Goal: Task Accomplishment & Management: Manage account settings

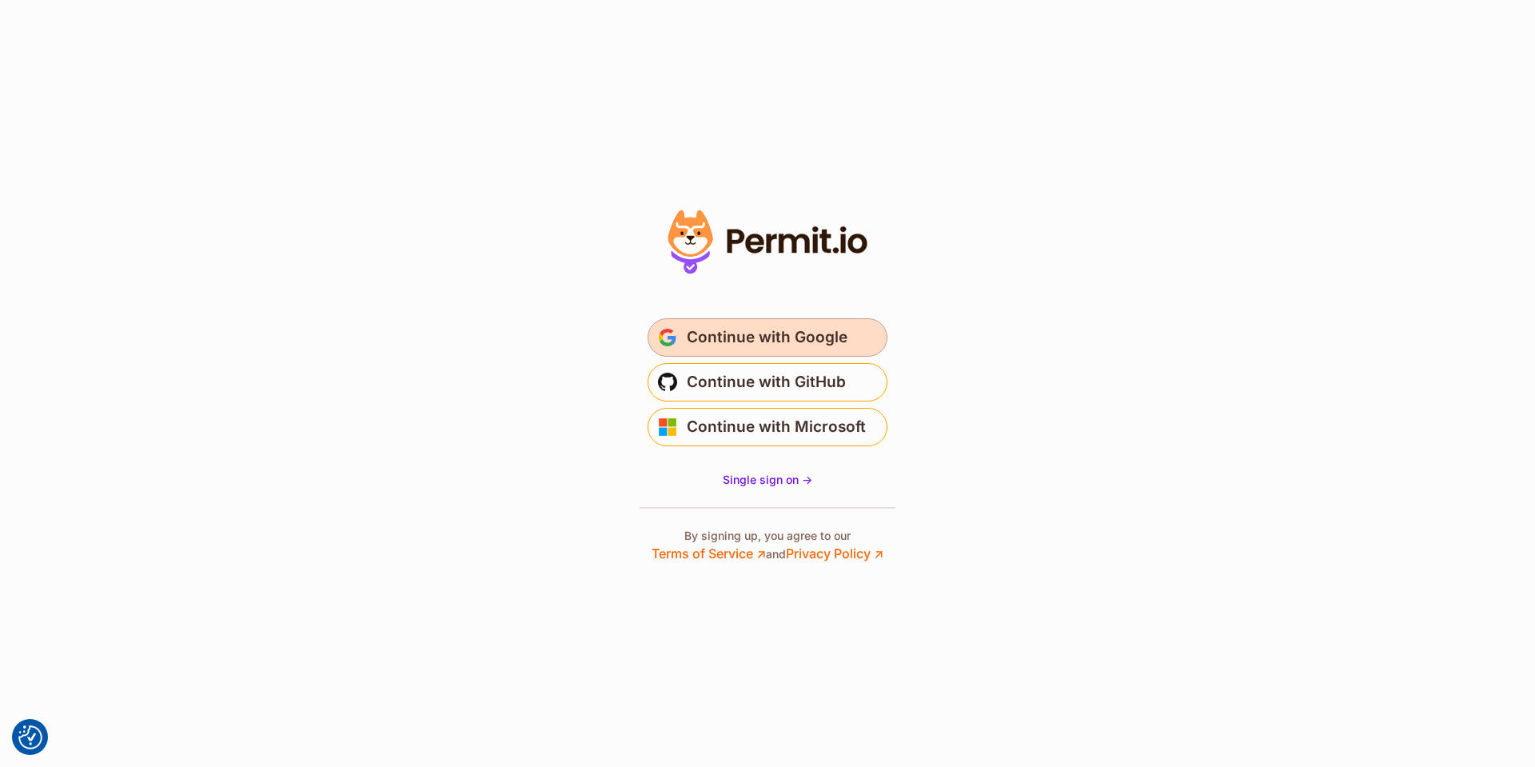
click at [836, 335] on span "Continue with Google" at bounding box center [767, 338] width 161 height 26
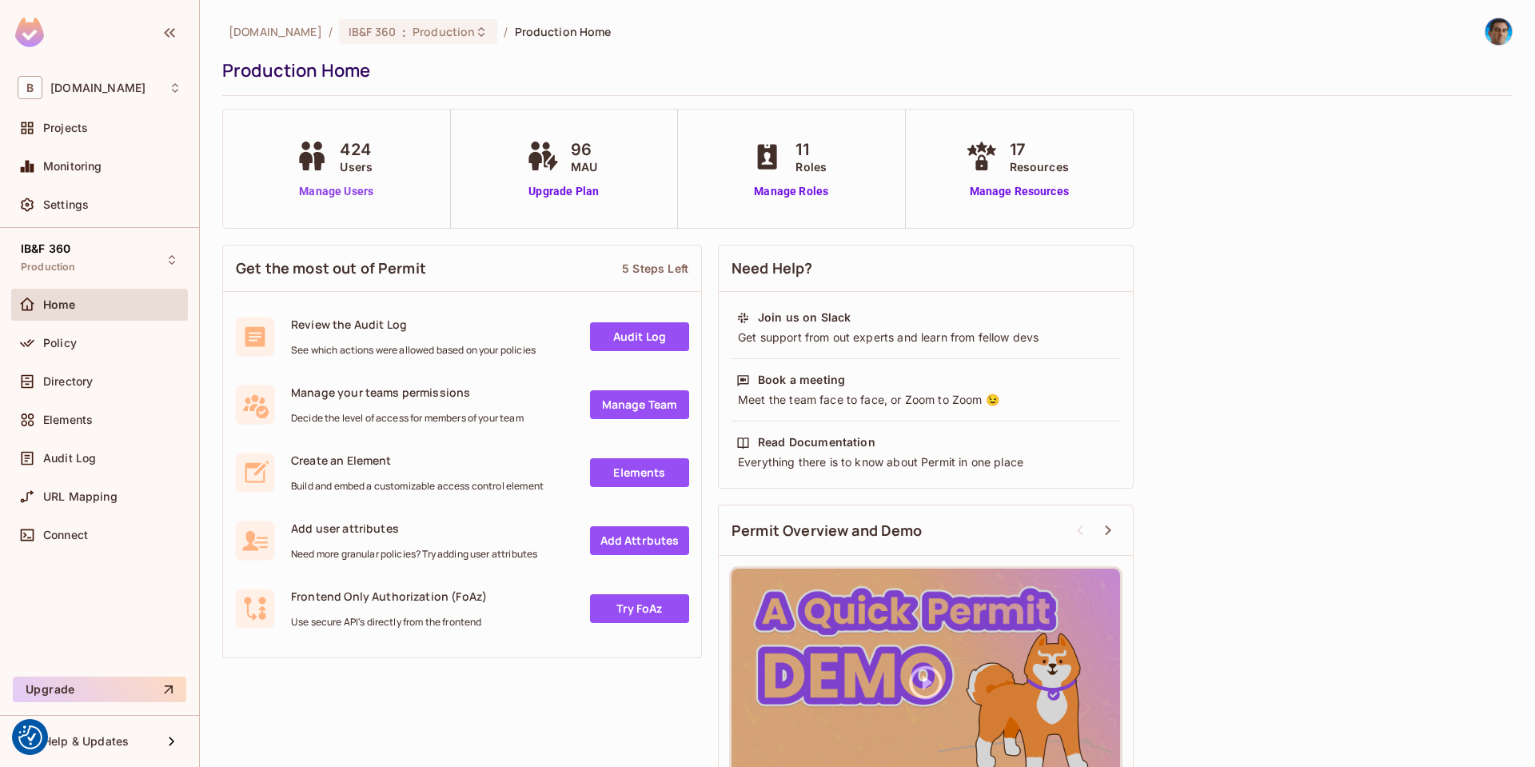
click at [331, 191] on link "Manage Users" at bounding box center [336, 191] width 89 height 17
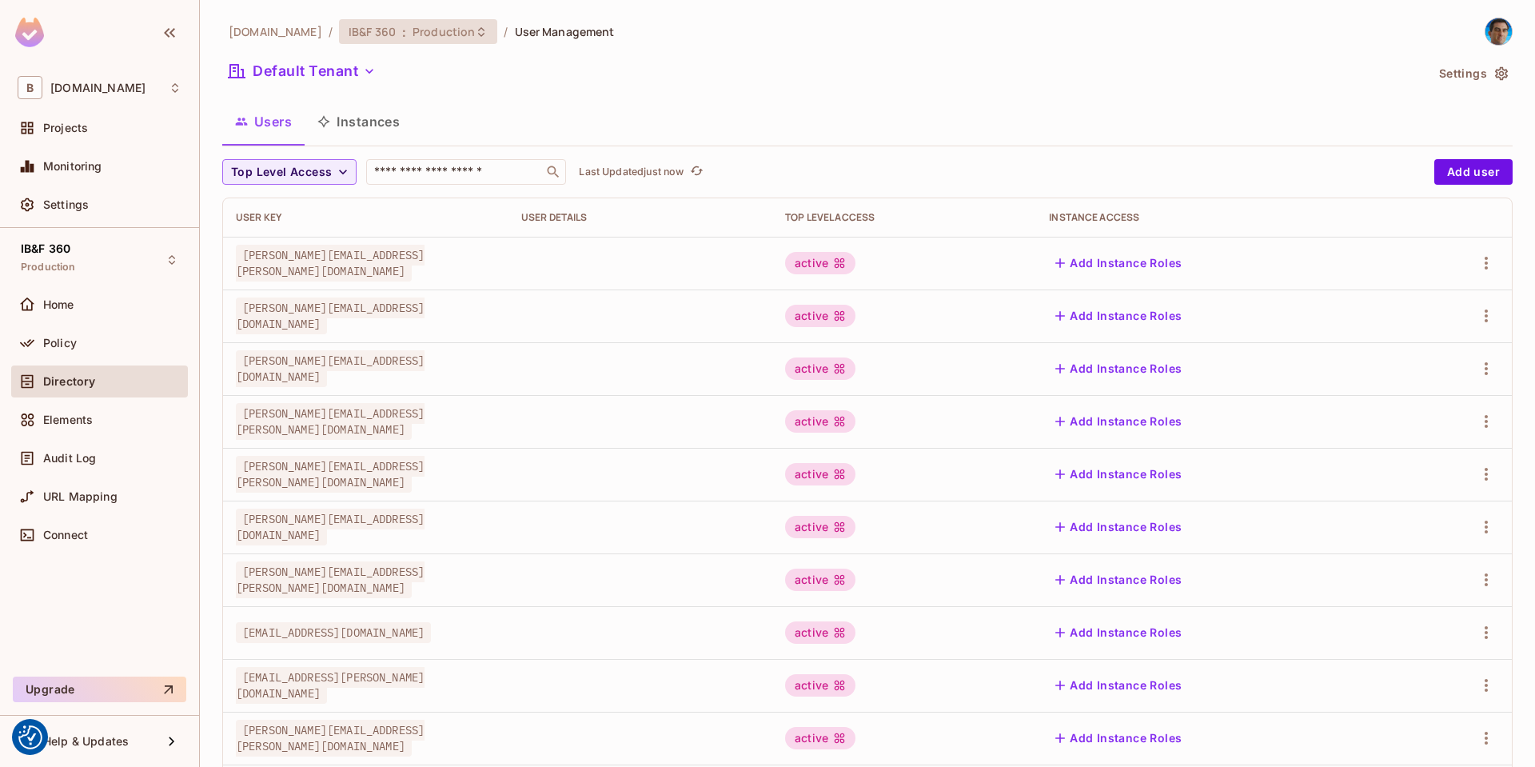
click at [416, 27] on span "Production" at bounding box center [444, 31] width 62 height 15
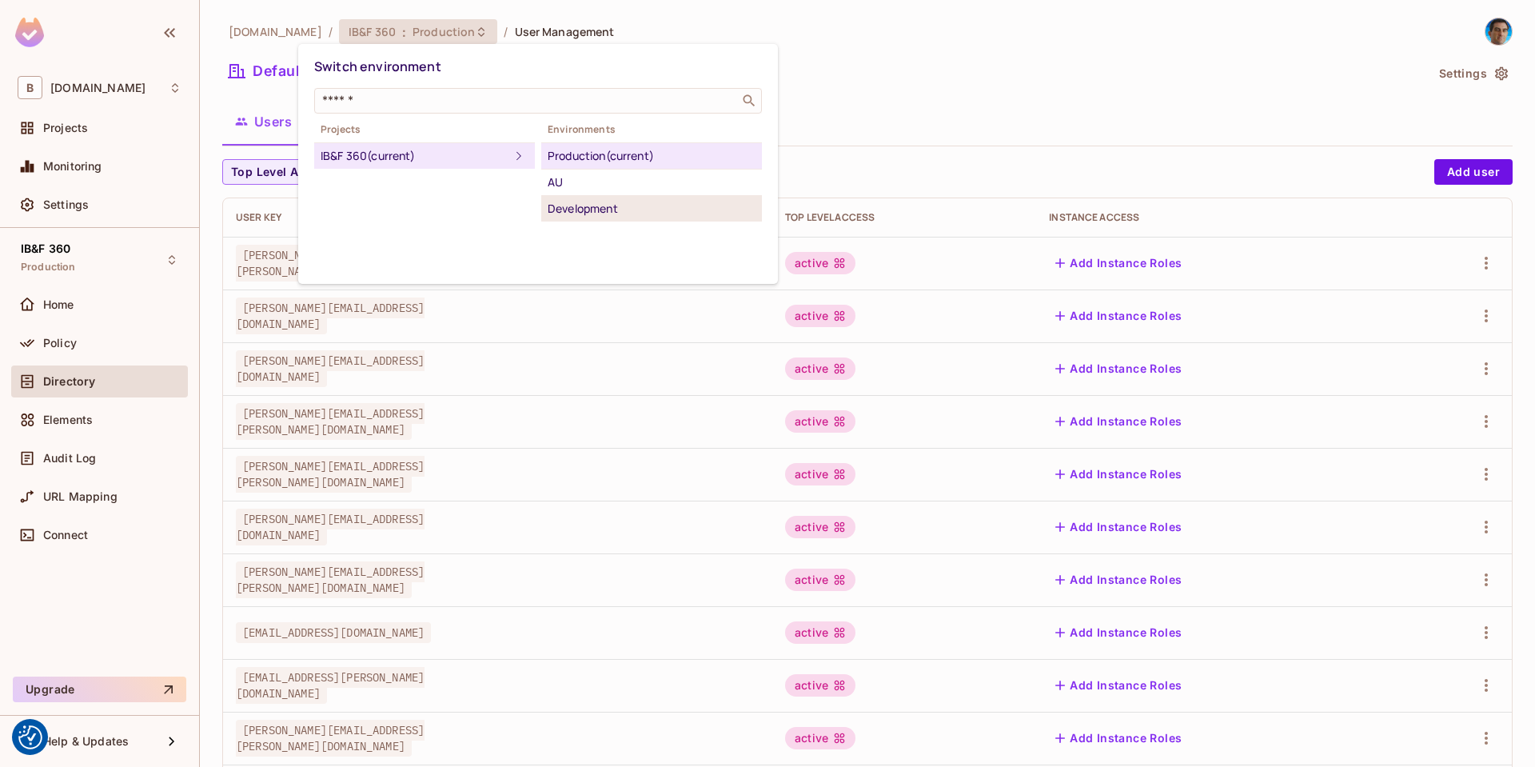
click at [590, 207] on div "Development" at bounding box center [652, 208] width 208 height 19
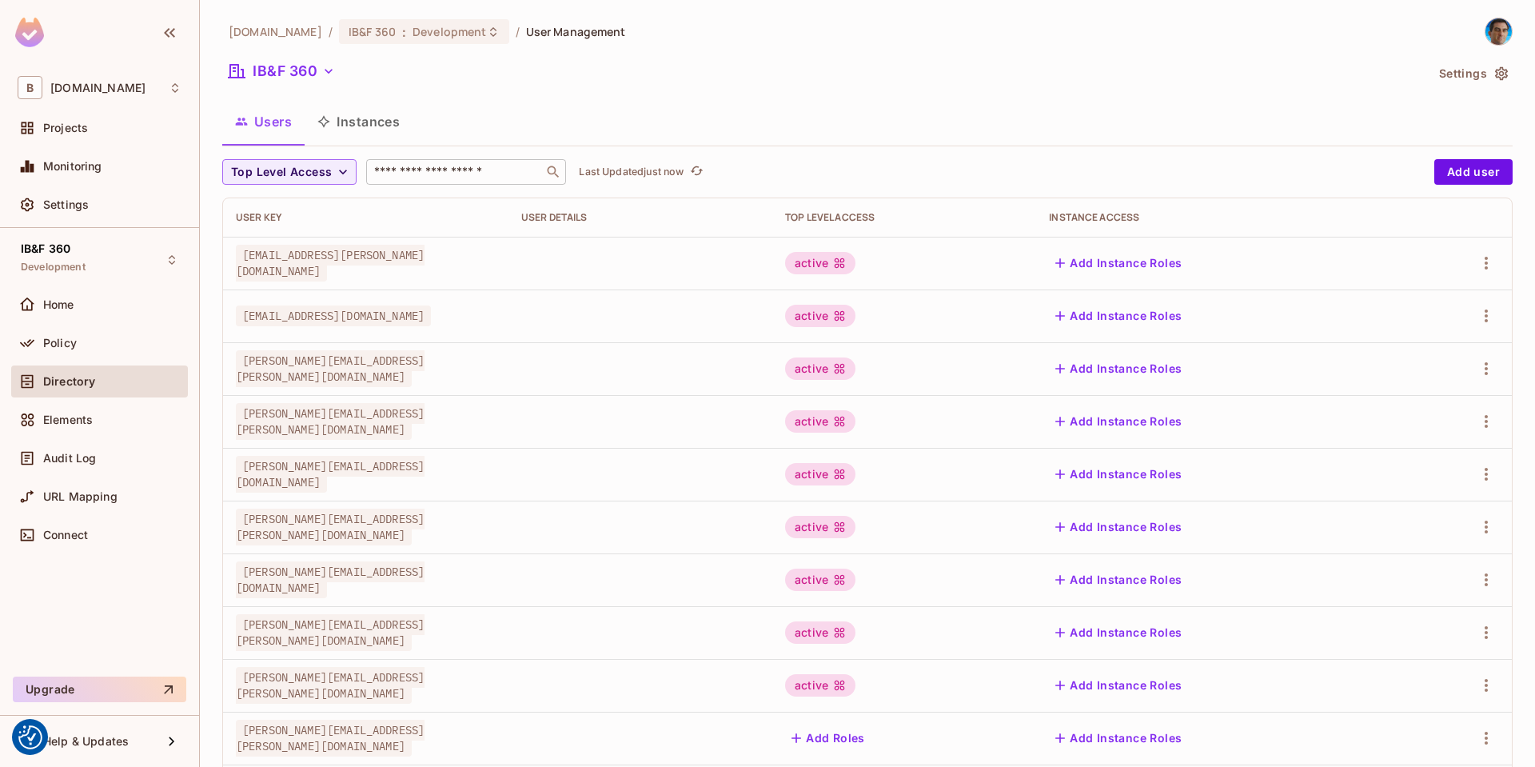
click at [441, 174] on input "text" at bounding box center [455, 172] width 168 height 16
paste input "**********"
type input "**********"
drag, startPoint x: 553, startPoint y: 172, endPoint x: 305, endPoint y: 148, distance: 249.1
click at [305, 148] on div "[DOMAIN_NAME] / IB&F 360 : Development / User Management IB&F 360 Settings User…" at bounding box center [867, 556] width 1291 height 1077
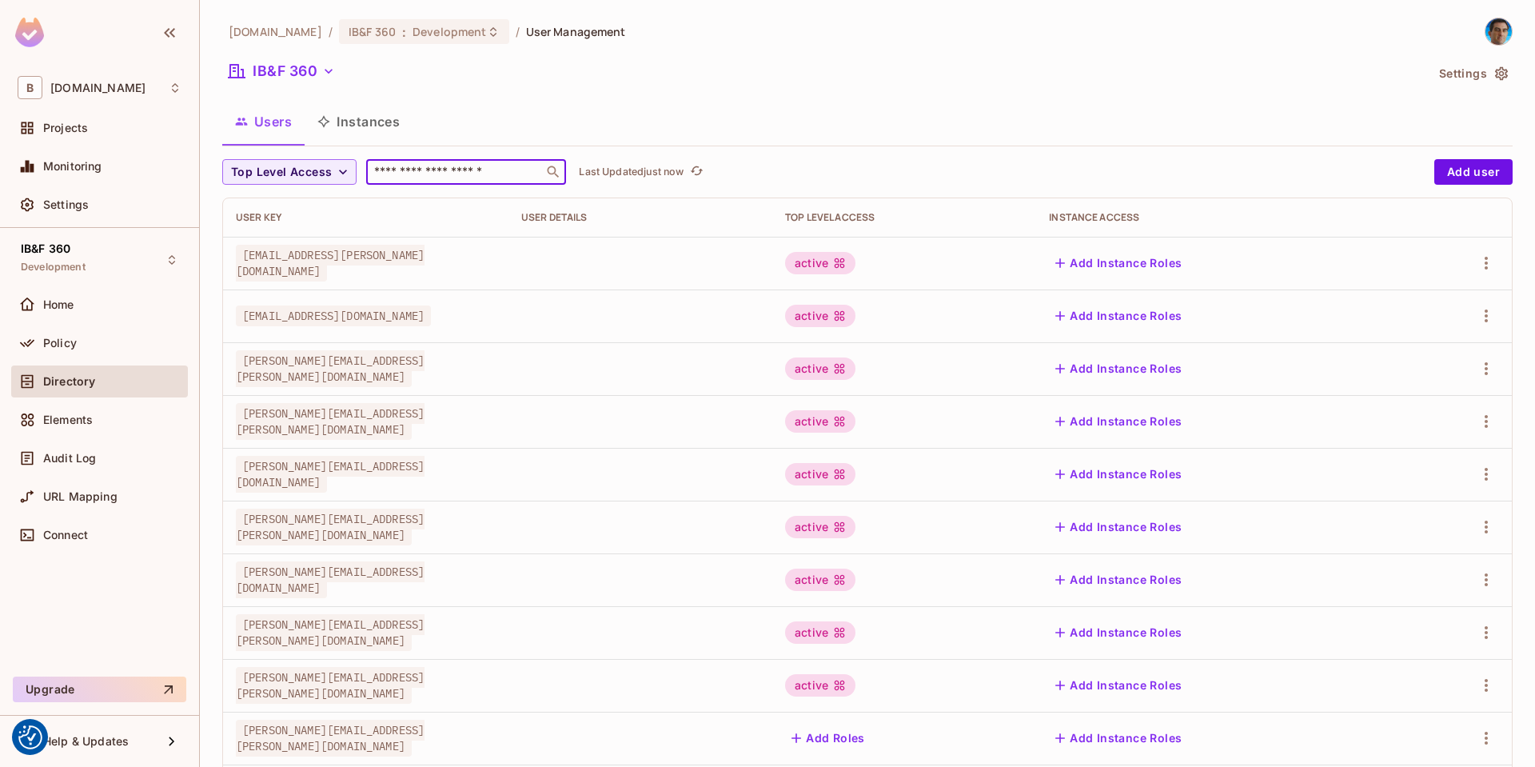
click at [519, 166] on input "text" at bounding box center [455, 172] width 168 height 16
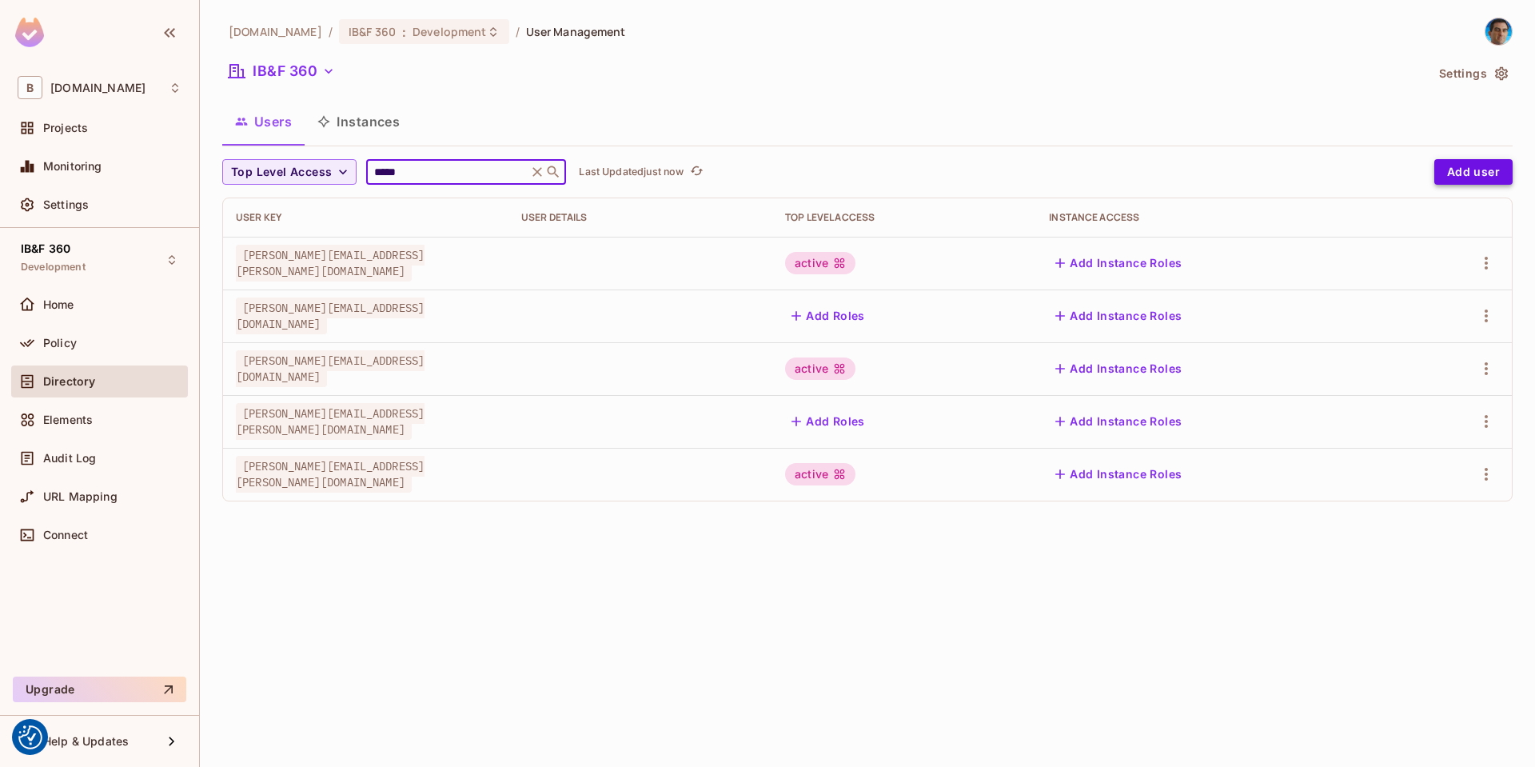
type input "*****"
click at [1471, 166] on button "Add user" at bounding box center [1474, 172] width 78 height 26
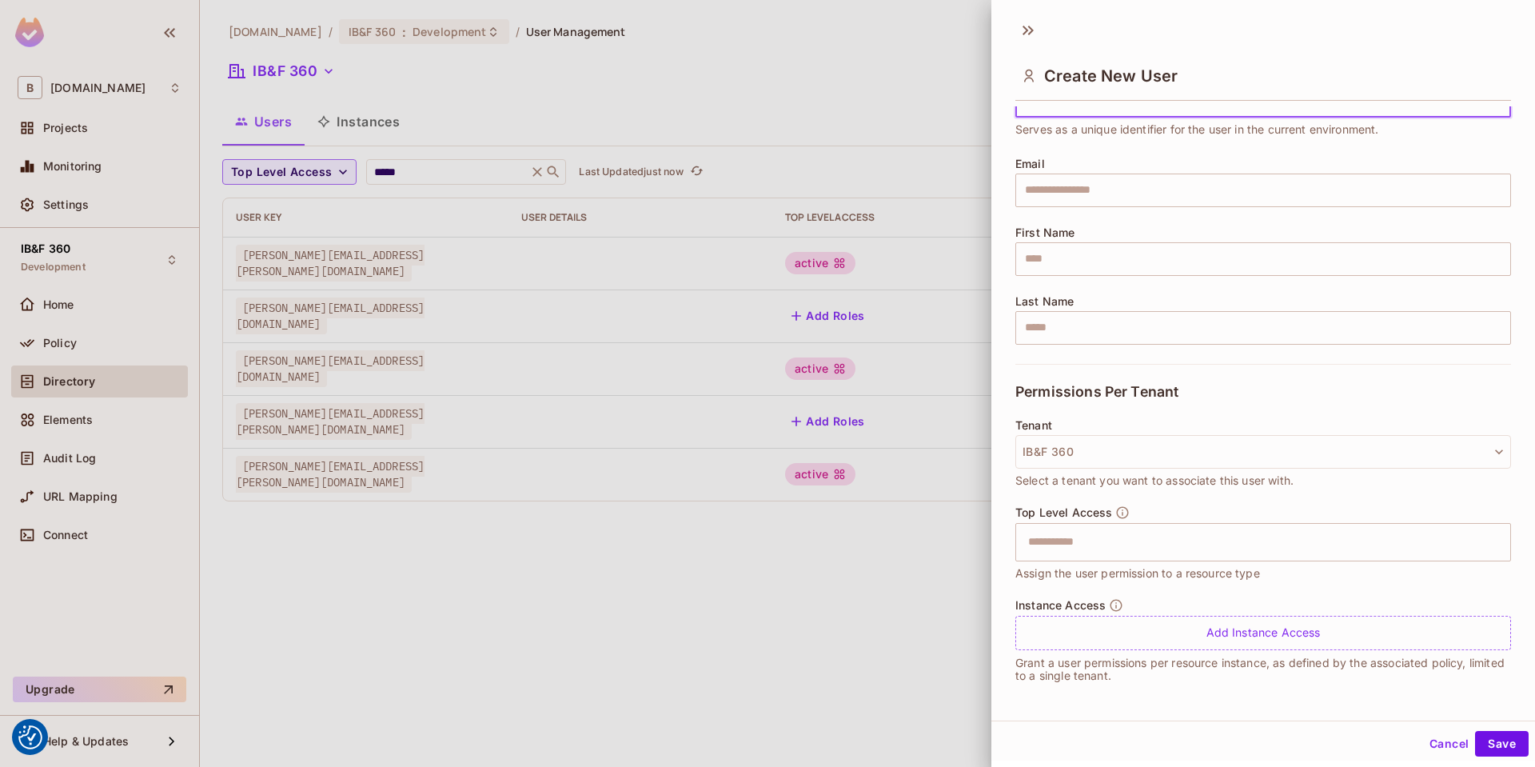
scroll to position [84, 0]
type input "**********"
click at [1492, 741] on button "Save" at bounding box center [1502, 744] width 54 height 26
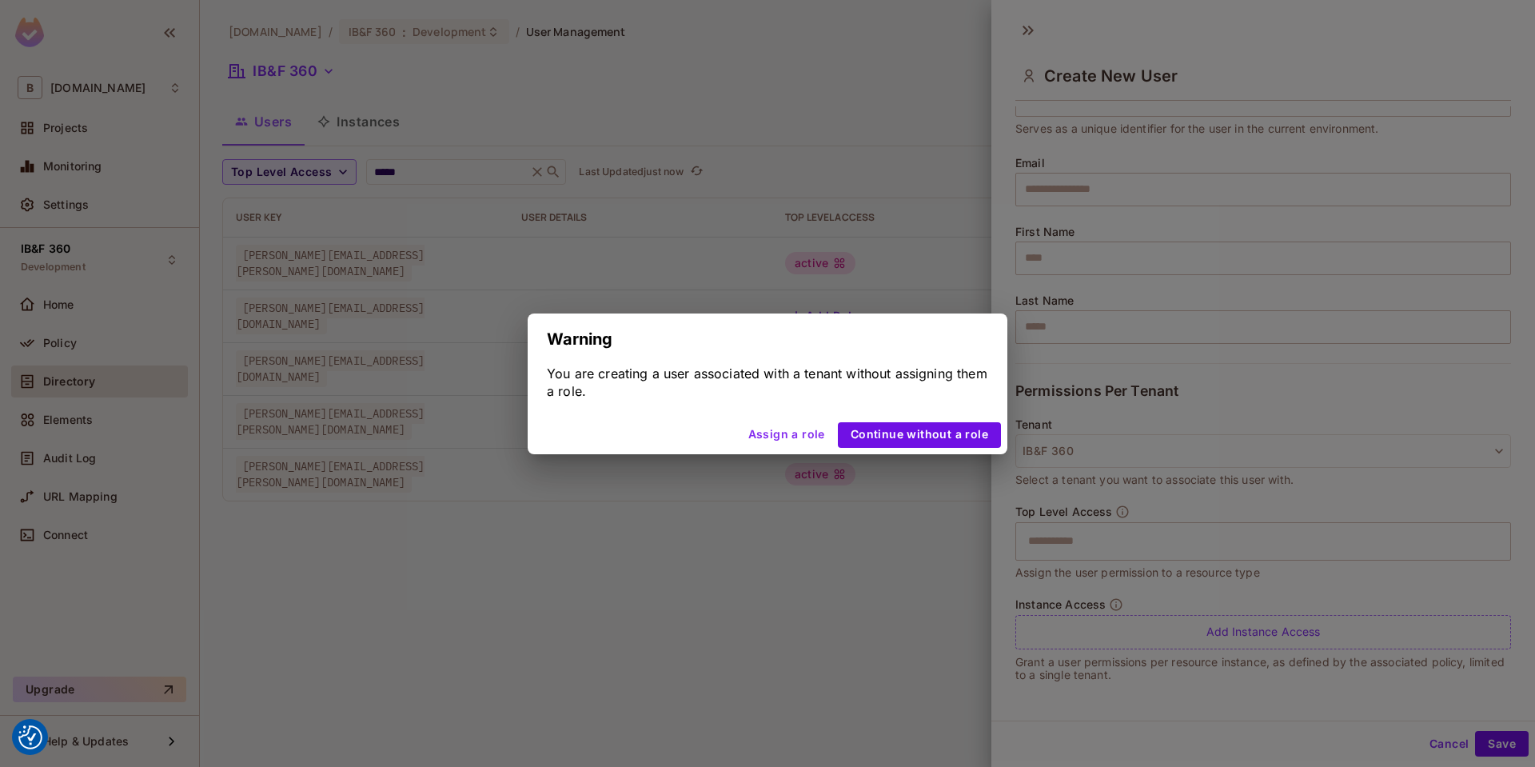
click at [799, 422] on button "Assign a role" at bounding box center [787, 435] width 90 height 26
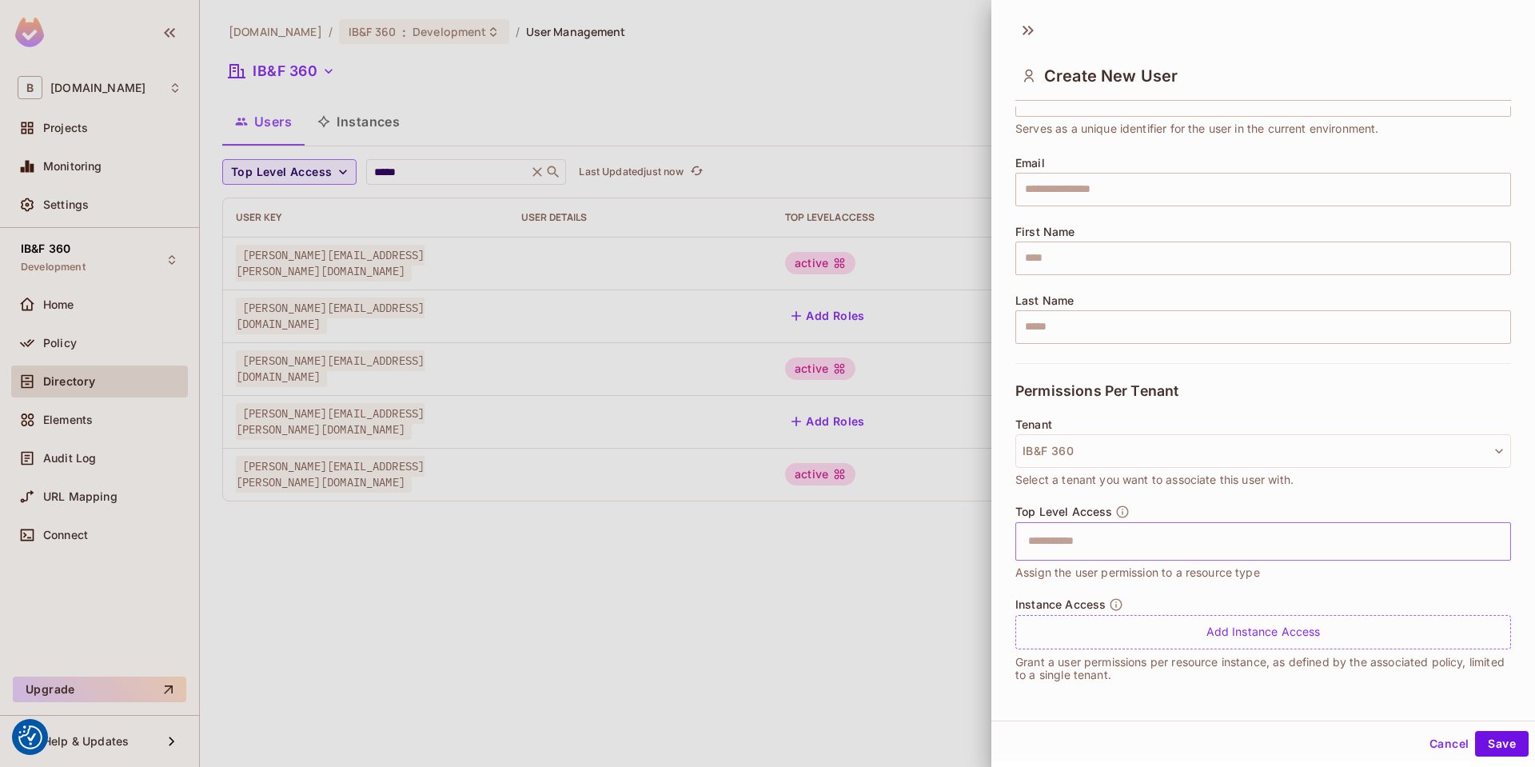
click at [1042, 537] on input "text" at bounding box center [1249, 541] width 461 height 32
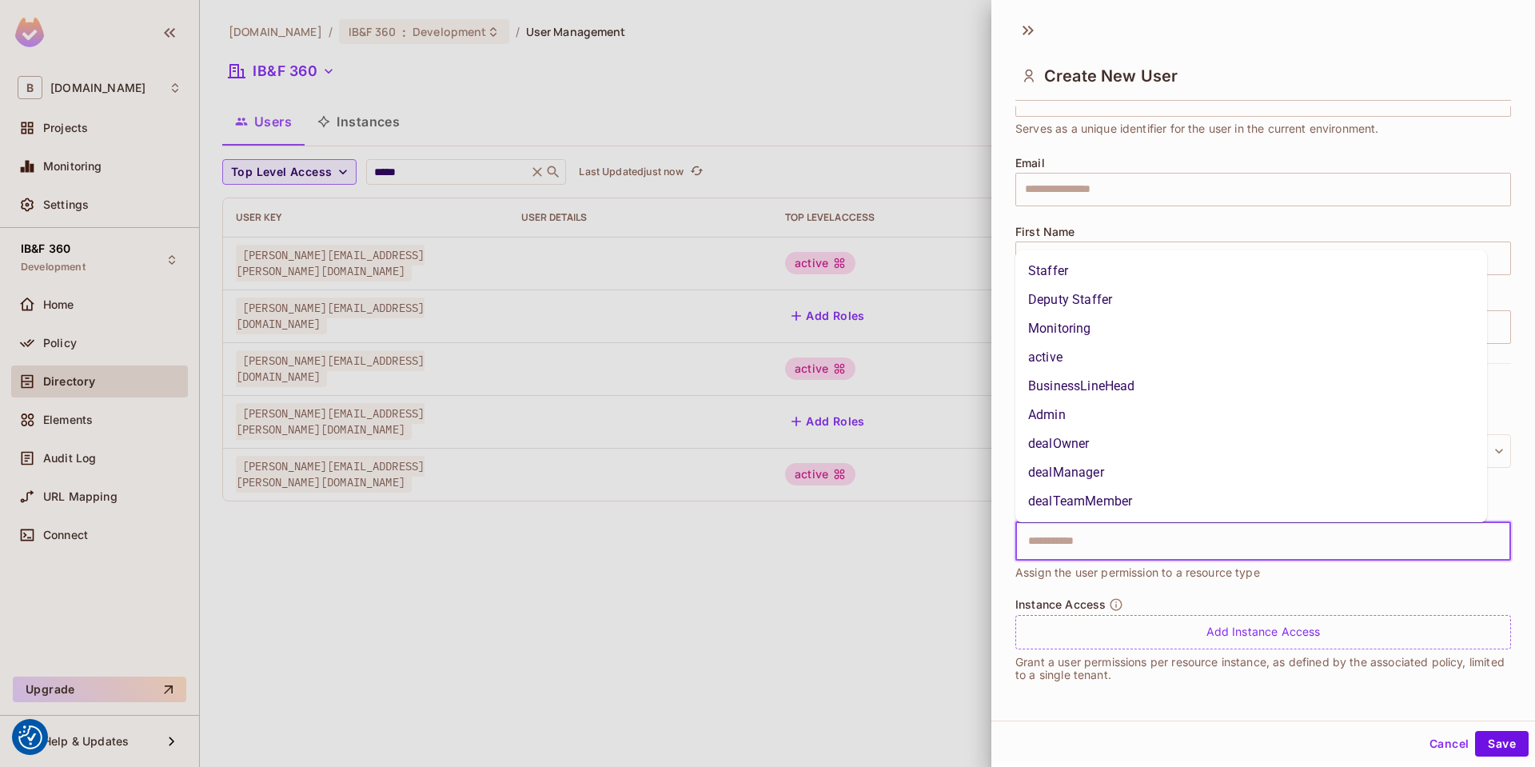
click at [1078, 354] on li "active" at bounding box center [1252, 357] width 472 height 29
click at [1252, 545] on input "text" at bounding box center [1278, 541] width 404 height 32
click at [1165, 297] on li "Deputy Staffer" at bounding box center [1252, 300] width 472 height 29
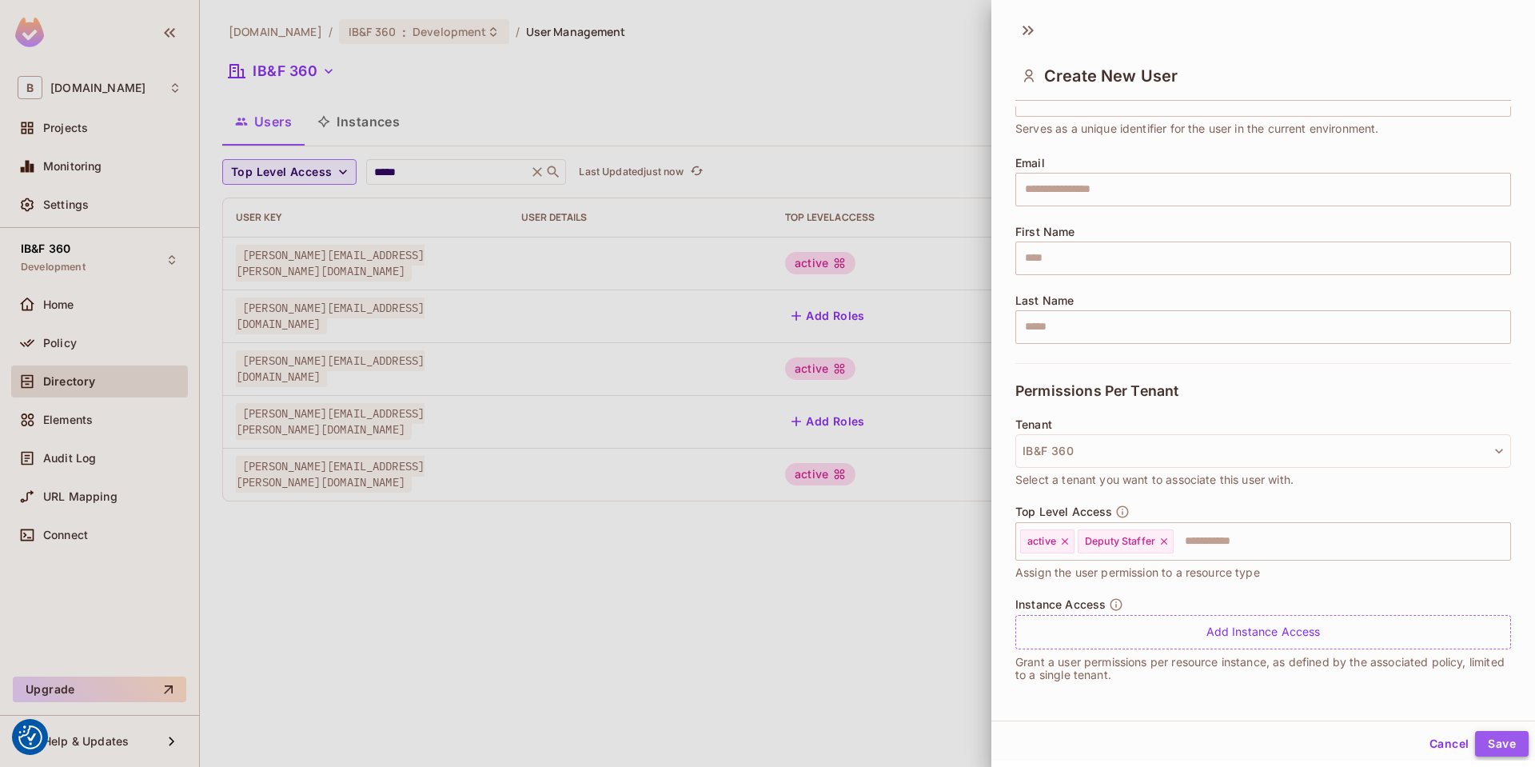
click at [1475, 741] on button "Save" at bounding box center [1502, 744] width 54 height 26
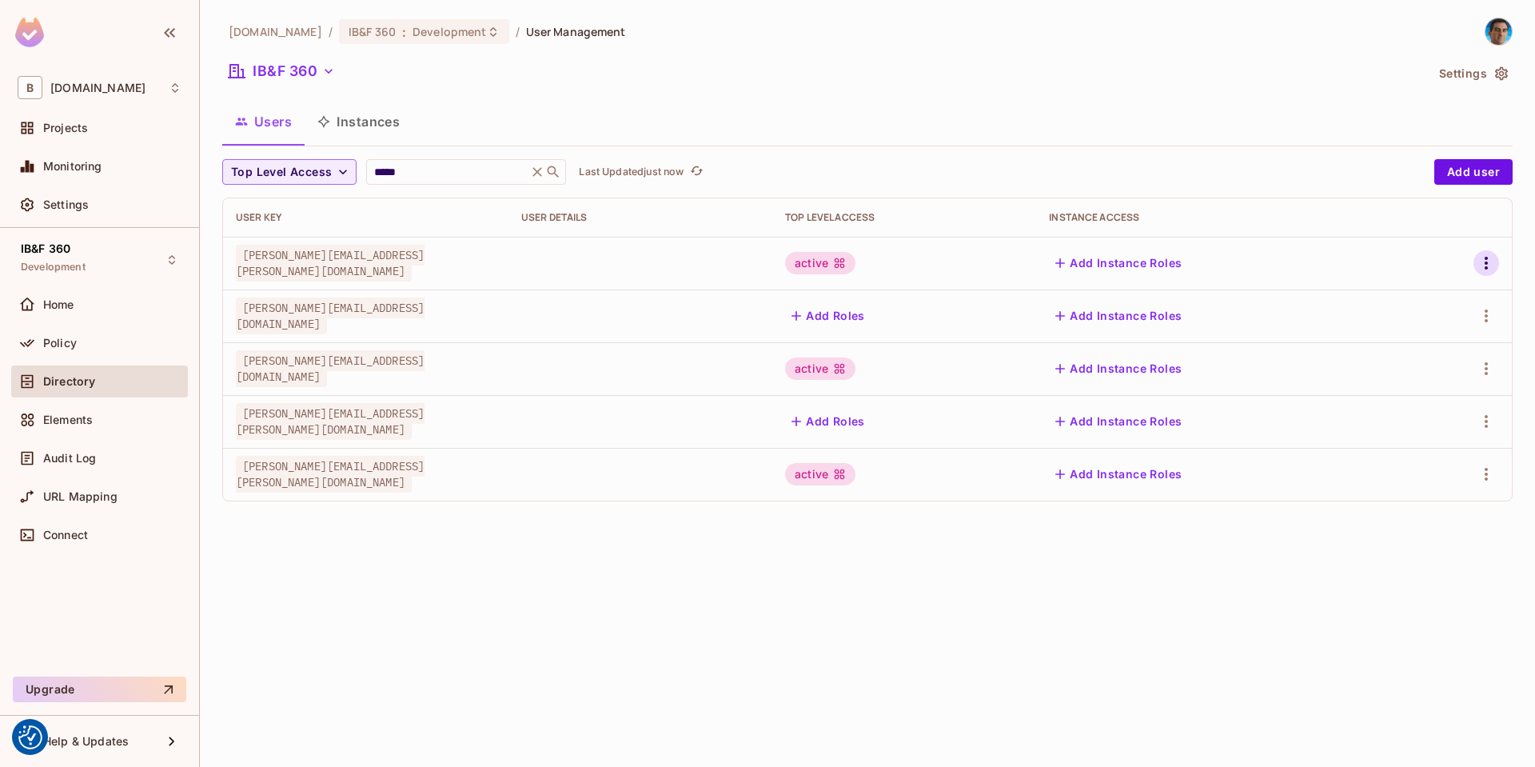
click at [1491, 259] on icon "button" at bounding box center [1486, 263] width 19 height 19
click at [1420, 337] on div "Edit Attributes" at bounding box center [1431, 335] width 79 height 16
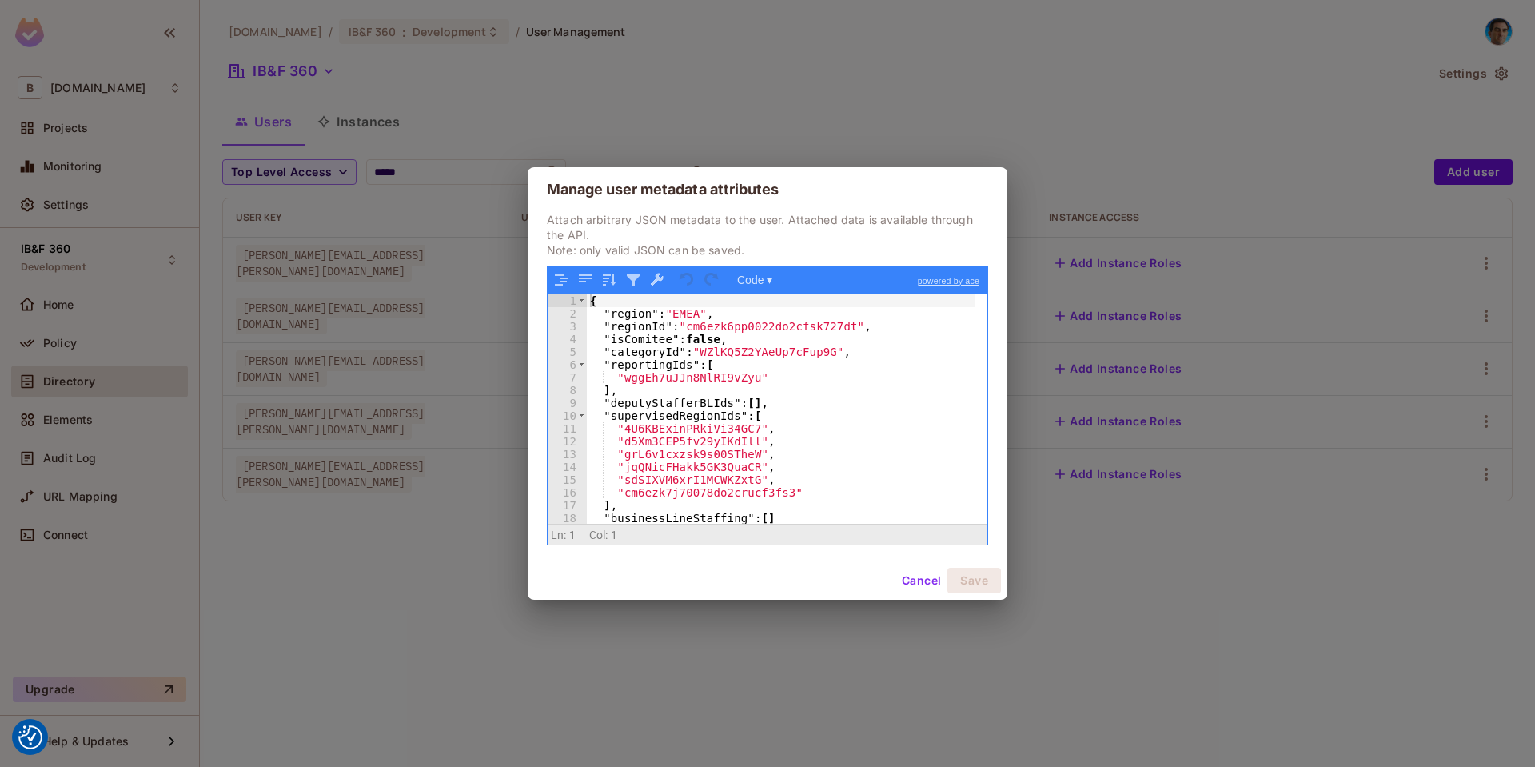
click at [923, 577] on button "Cancel" at bounding box center [922, 581] width 52 height 26
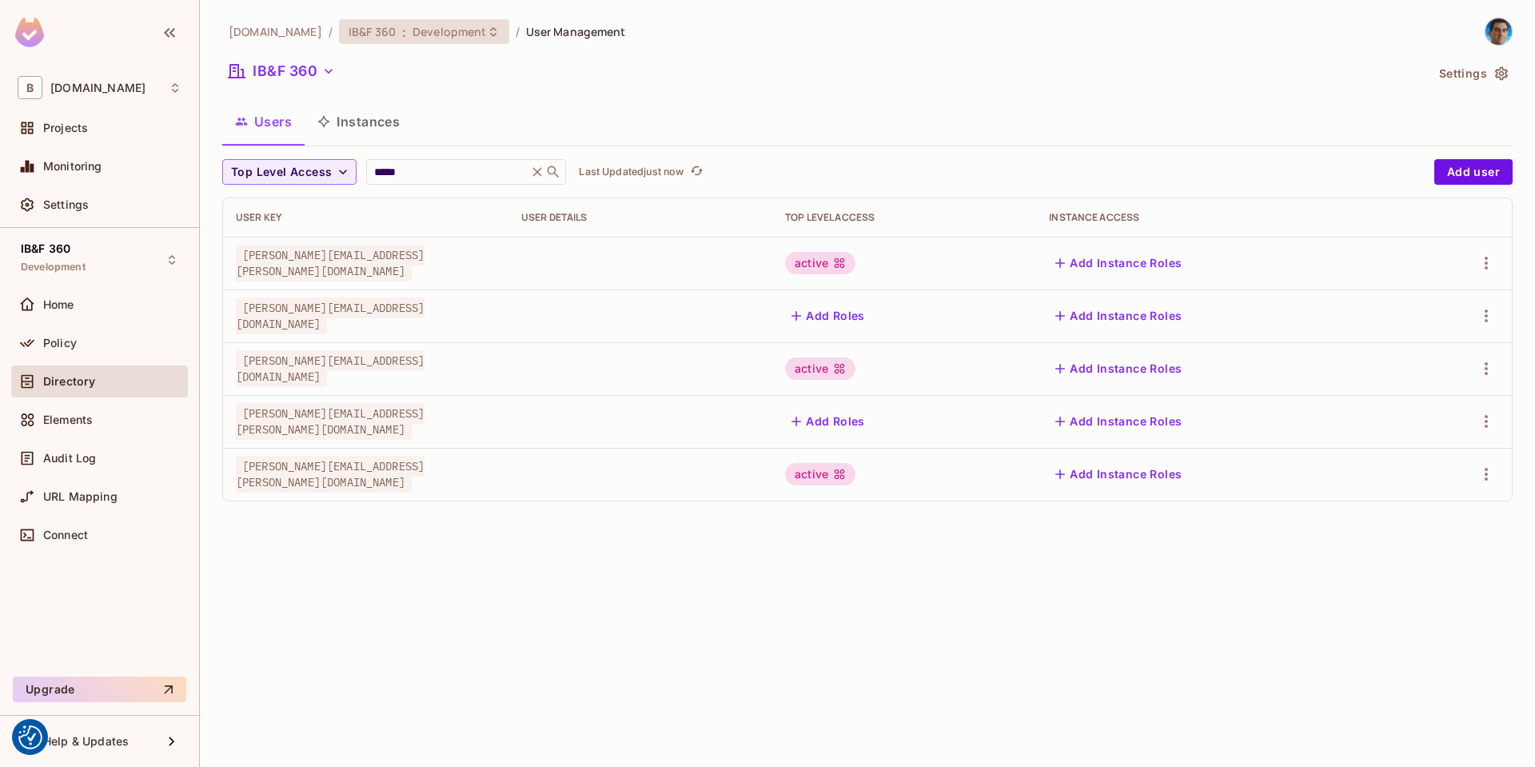
click at [425, 38] on span "Development" at bounding box center [450, 31] width 74 height 15
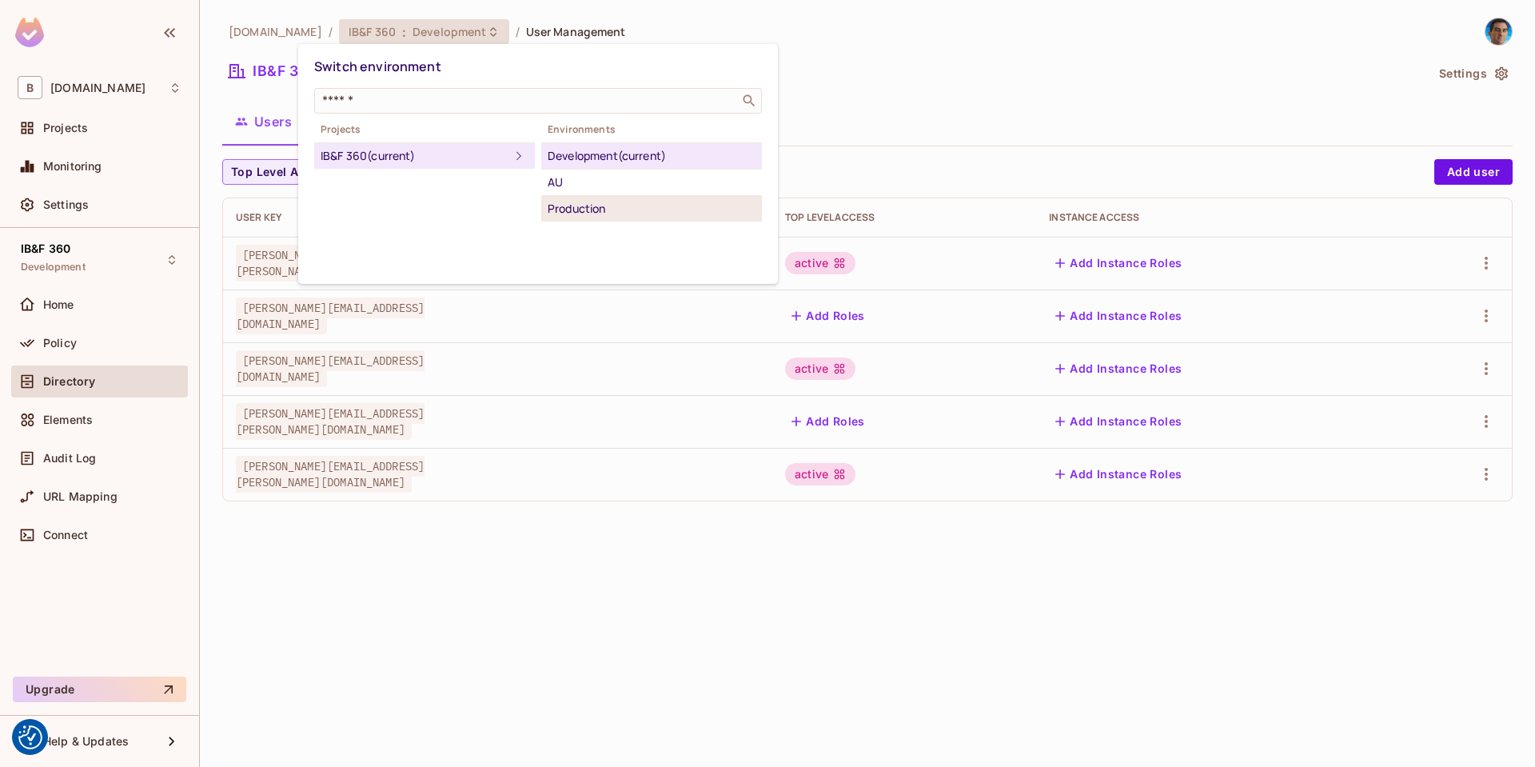
click at [579, 210] on div "Production" at bounding box center [652, 208] width 208 height 19
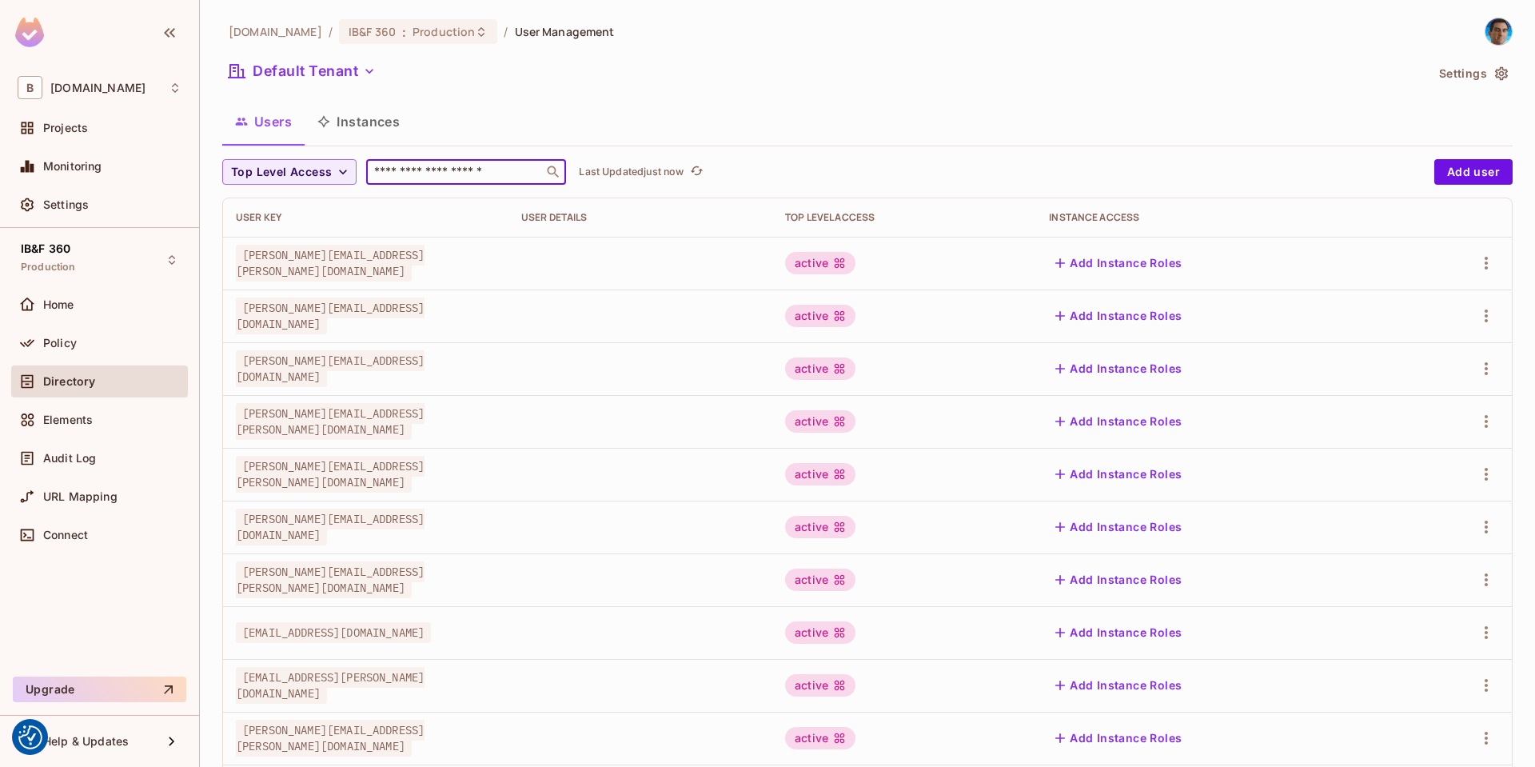
click at [442, 174] on input "text" at bounding box center [455, 172] width 168 height 16
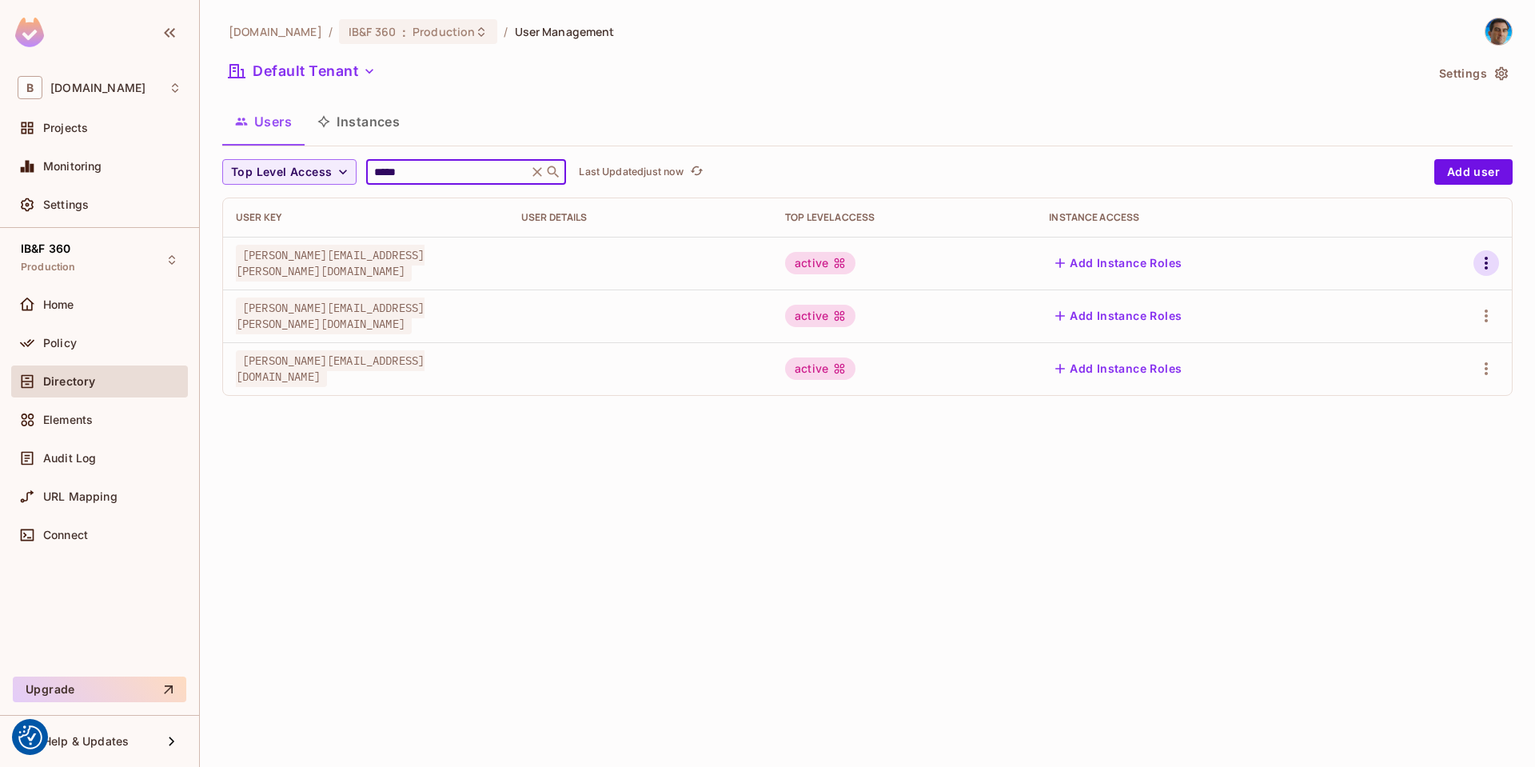
type input "*****"
click at [1486, 257] on icon "button" at bounding box center [1486, 263] width 19 height 19
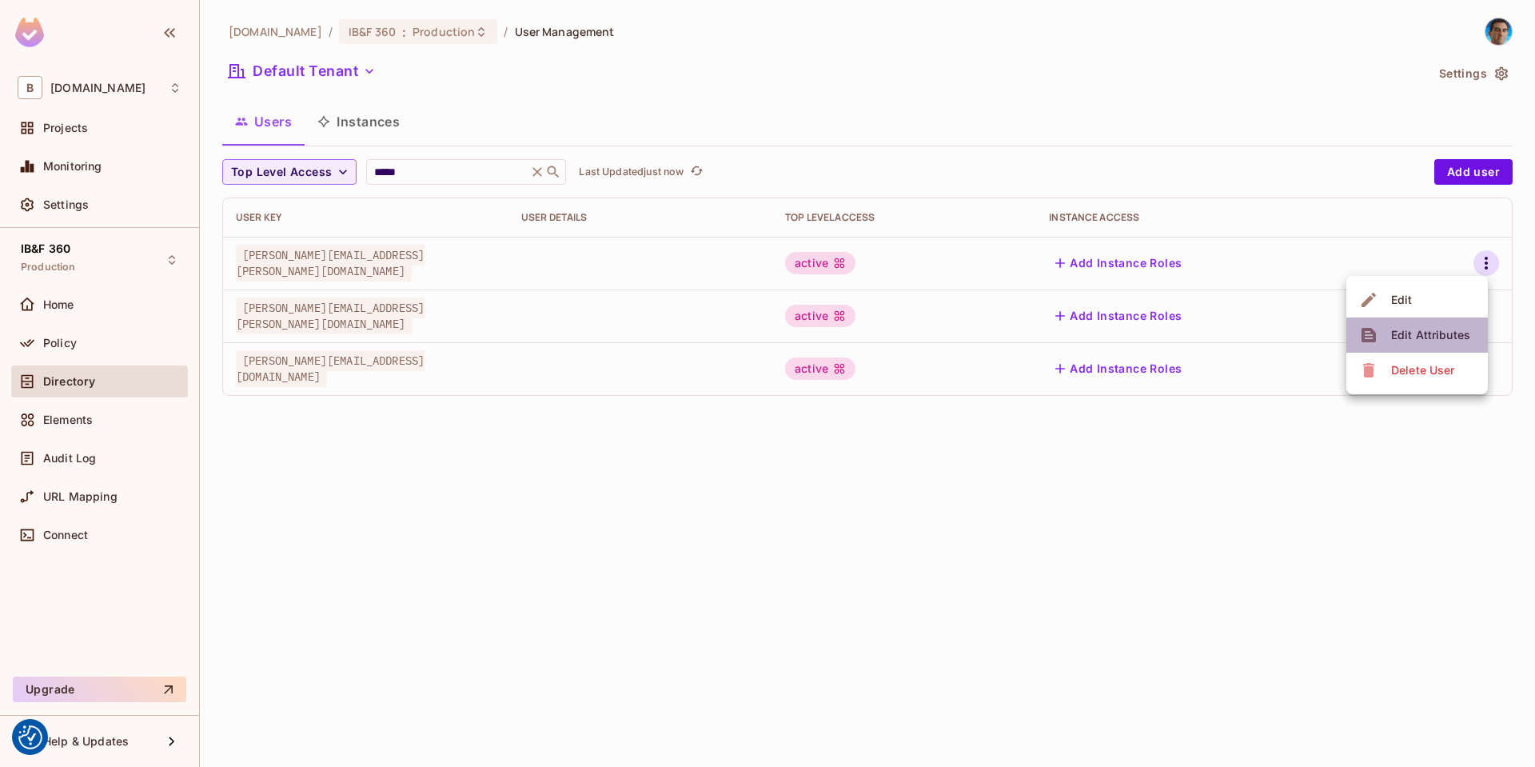
click at [1439, 329] on div "Edit Attributes" at bounding box center [1431, 335] width 79 height 16
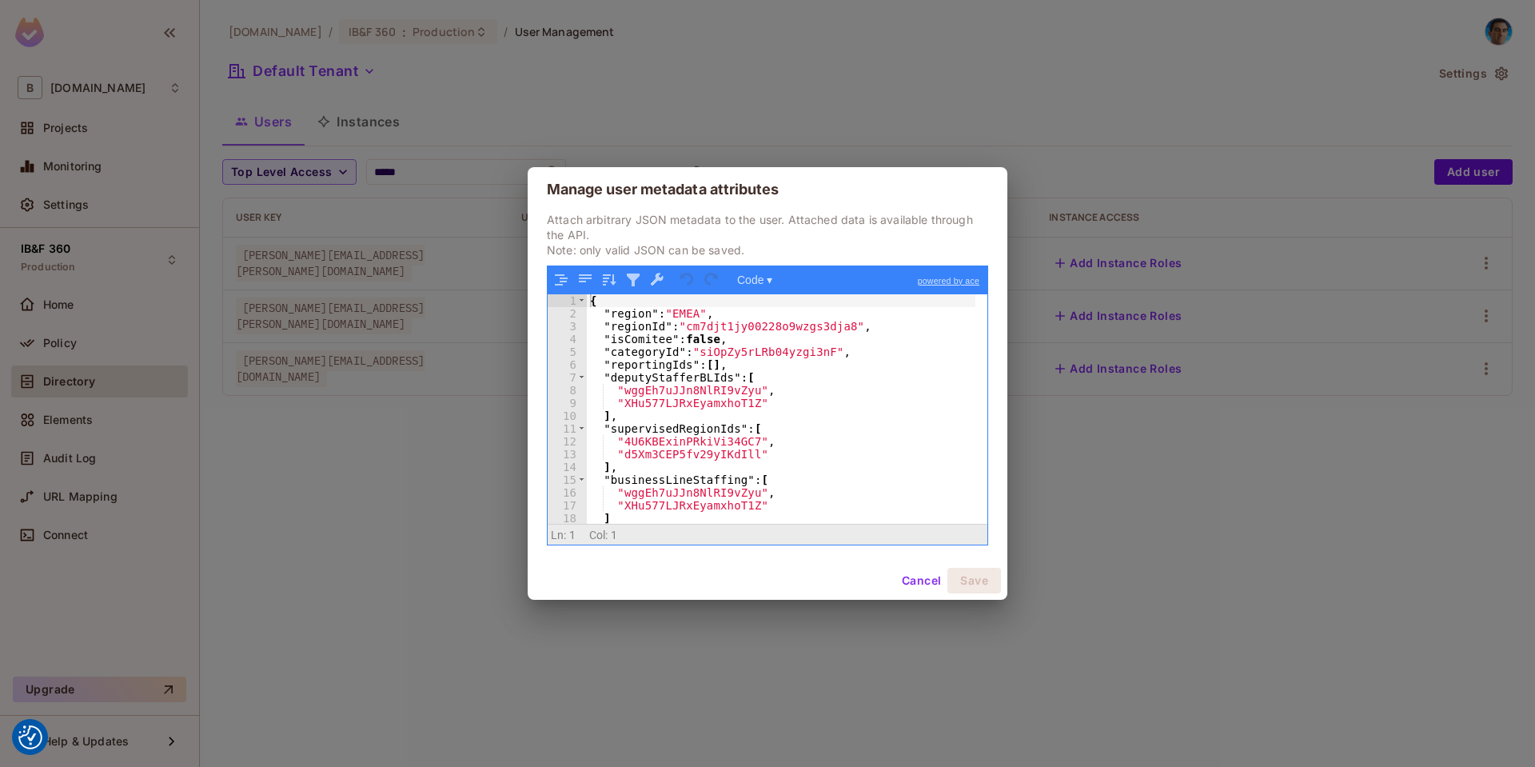
click at [1031, 424] on div "Manage user metadata attributes Attach arbitrary JSON metadata to the user. Att…" at bounding box center [767, 383] width 1535 height 767
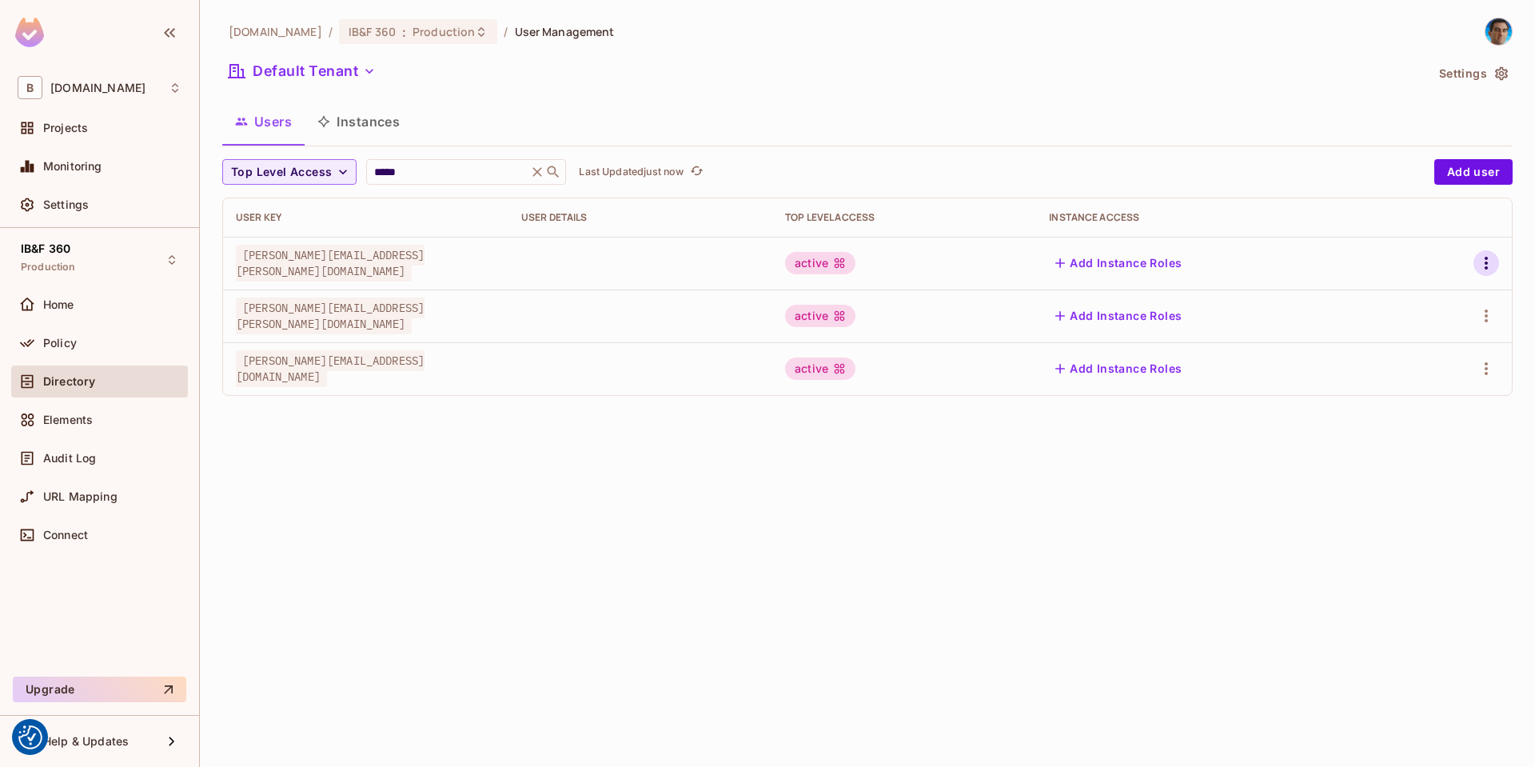
click at [1485, 258] on icon "button" at bounding box center [1486, 263] width 19 height 19
click at [1426, 336] on div "Edit Attributes" at bounding box center [1431, 335] width 79 height 16
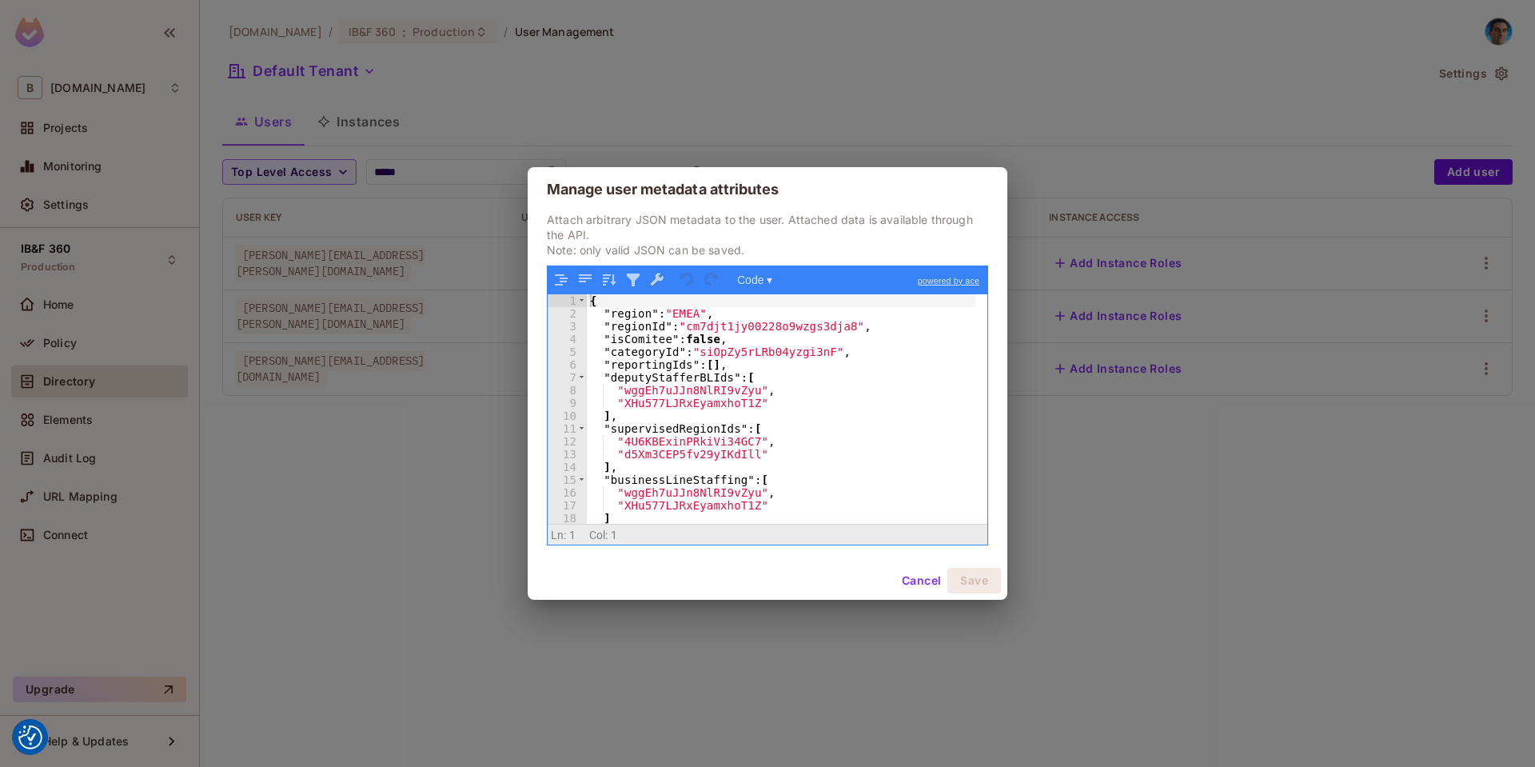
click at [833, 391] on div "{ "region" : "EMEA" , "regionId" : "cm7djt1jy00228o9wzgs3dja8" , "isComitee" : …" at bounding box center [781, 422] width 389 height 256
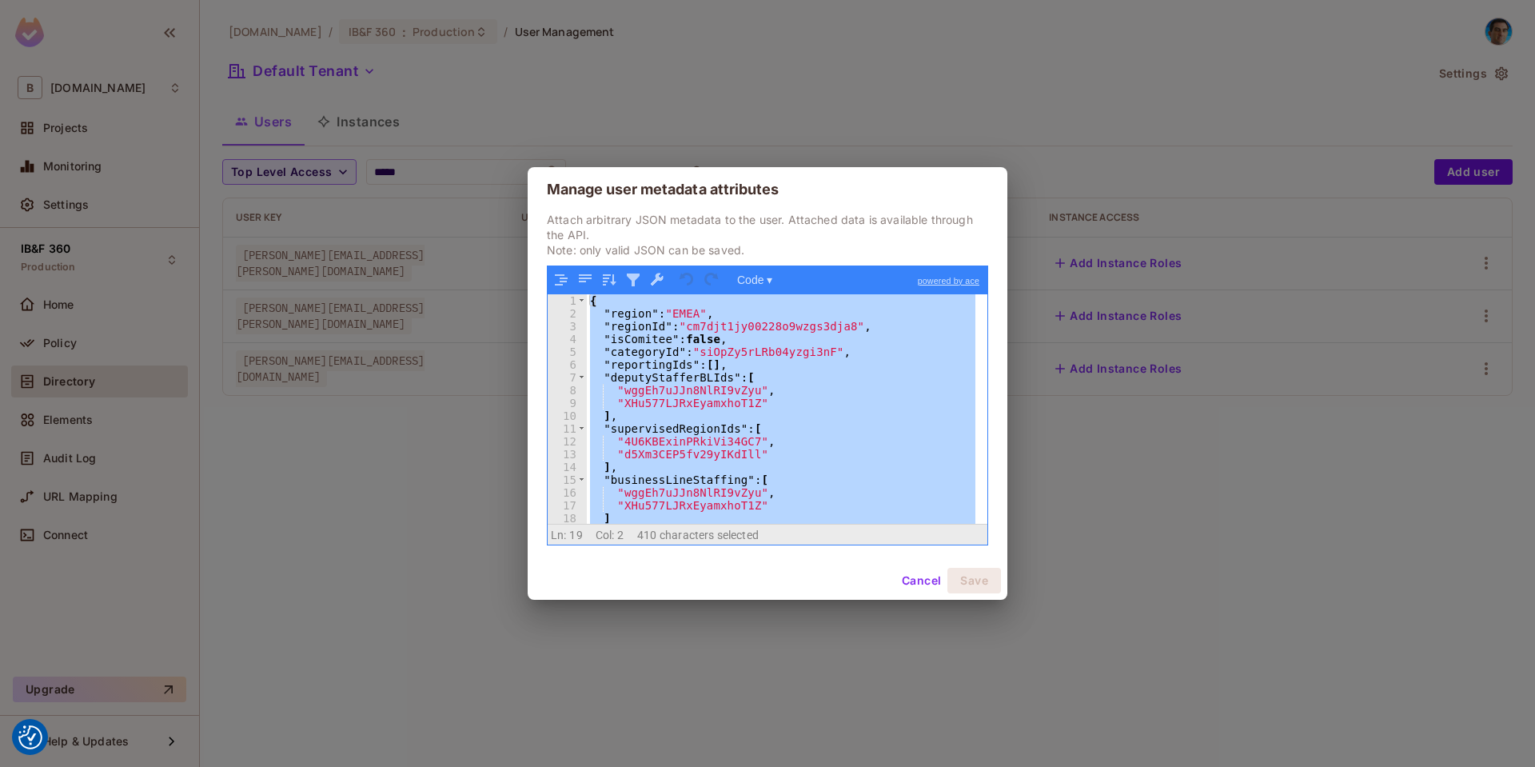
click at [859, 396] on div "{ "region" : "EMEA" , "regionId" : "cm7djt1jy00228o9wzgs3dja8" , "isComitee" : …" at bounding box center [781, 409] width 389 height 230
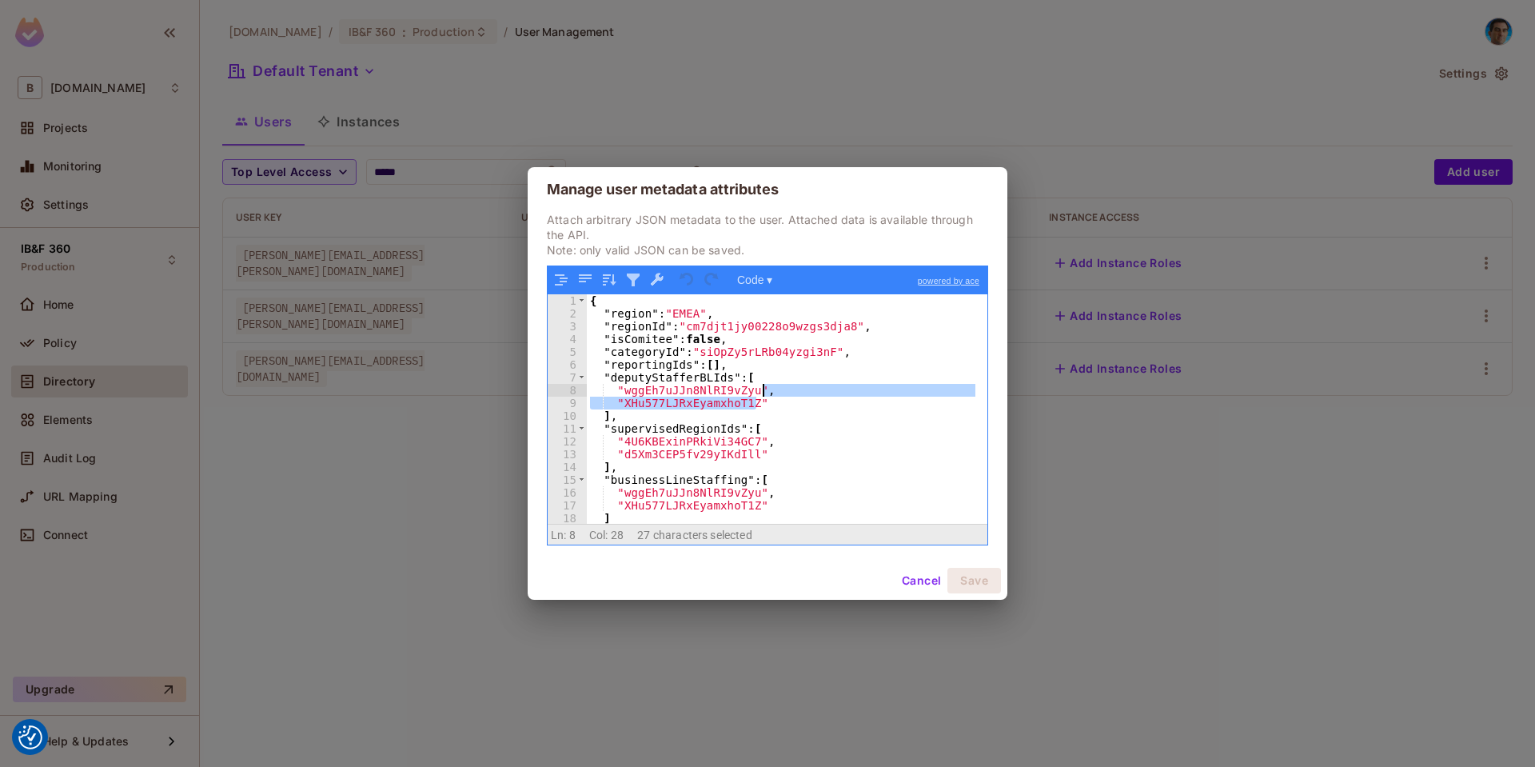
click at [811, 317] on div "{ "region" : "EMEA" , "regionId" : "cm7djt1jy00228o9wzgs3dja8" , "isComitee" : …" at bounding box center [781, 422] width 389 height 256
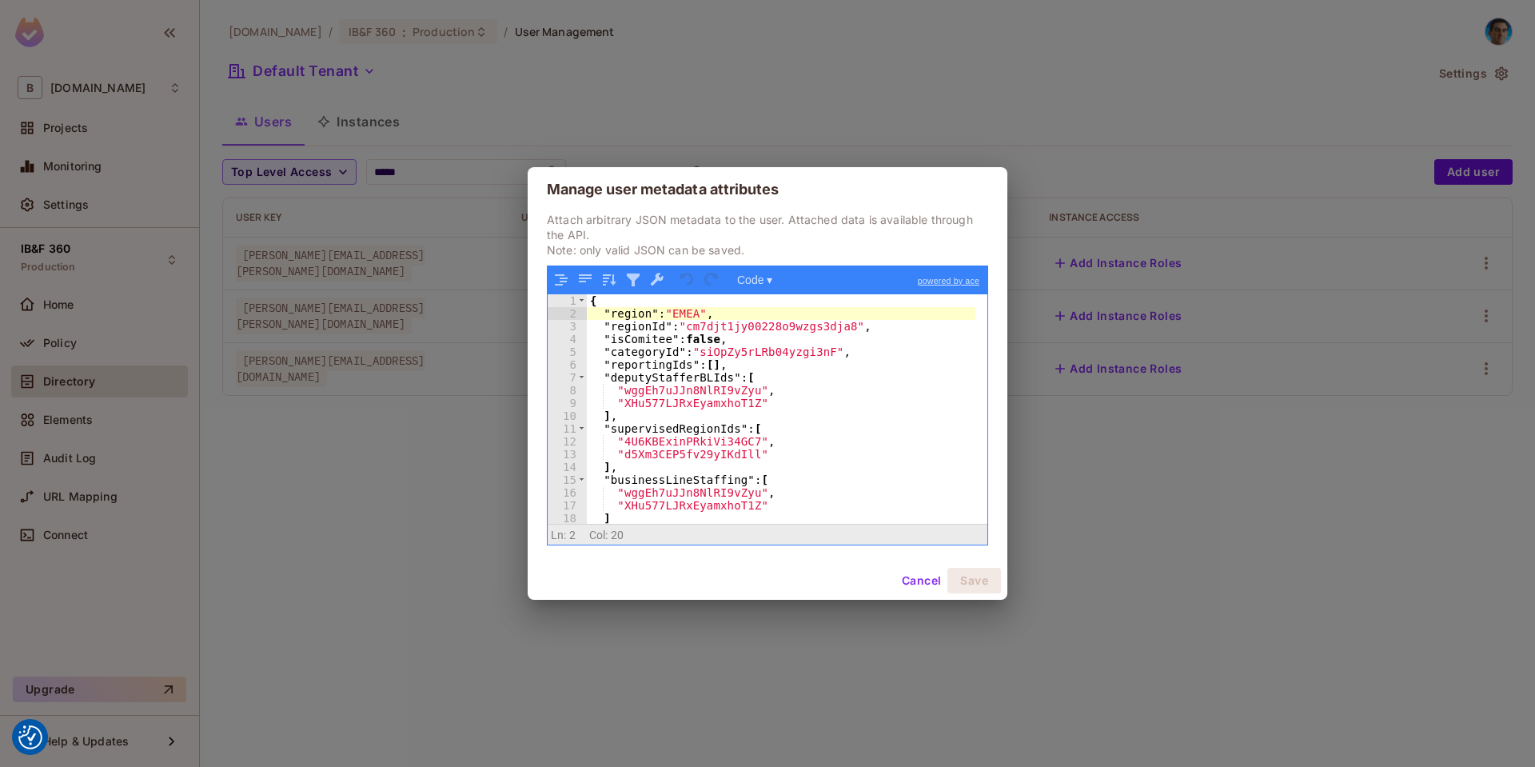
click at [912, 581] on button "Cancel" at bounding box center [922, 581] width 52 height 26
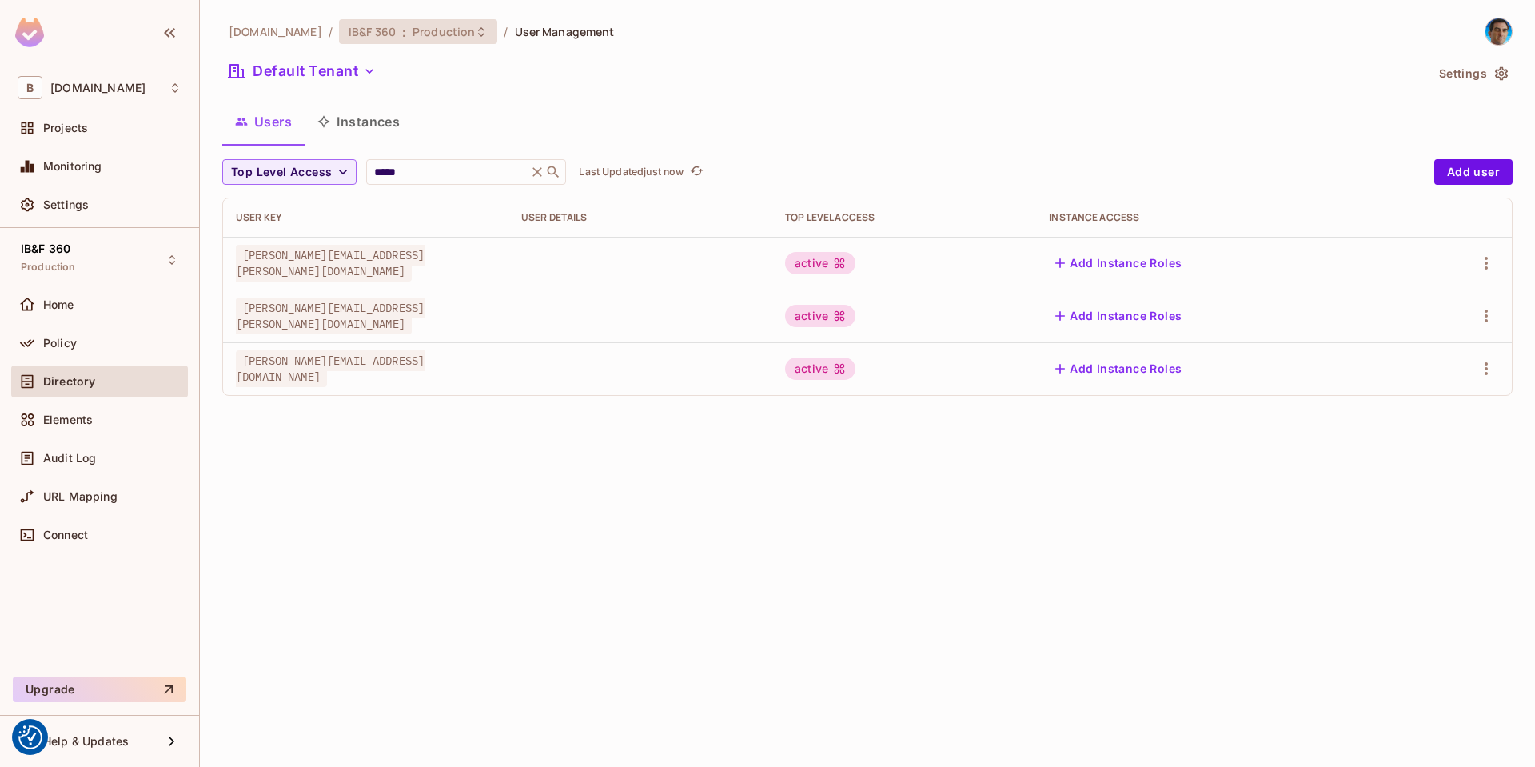
click at [413, 31] on span "Production" at bounding box center [444, 31] width 62 height 15
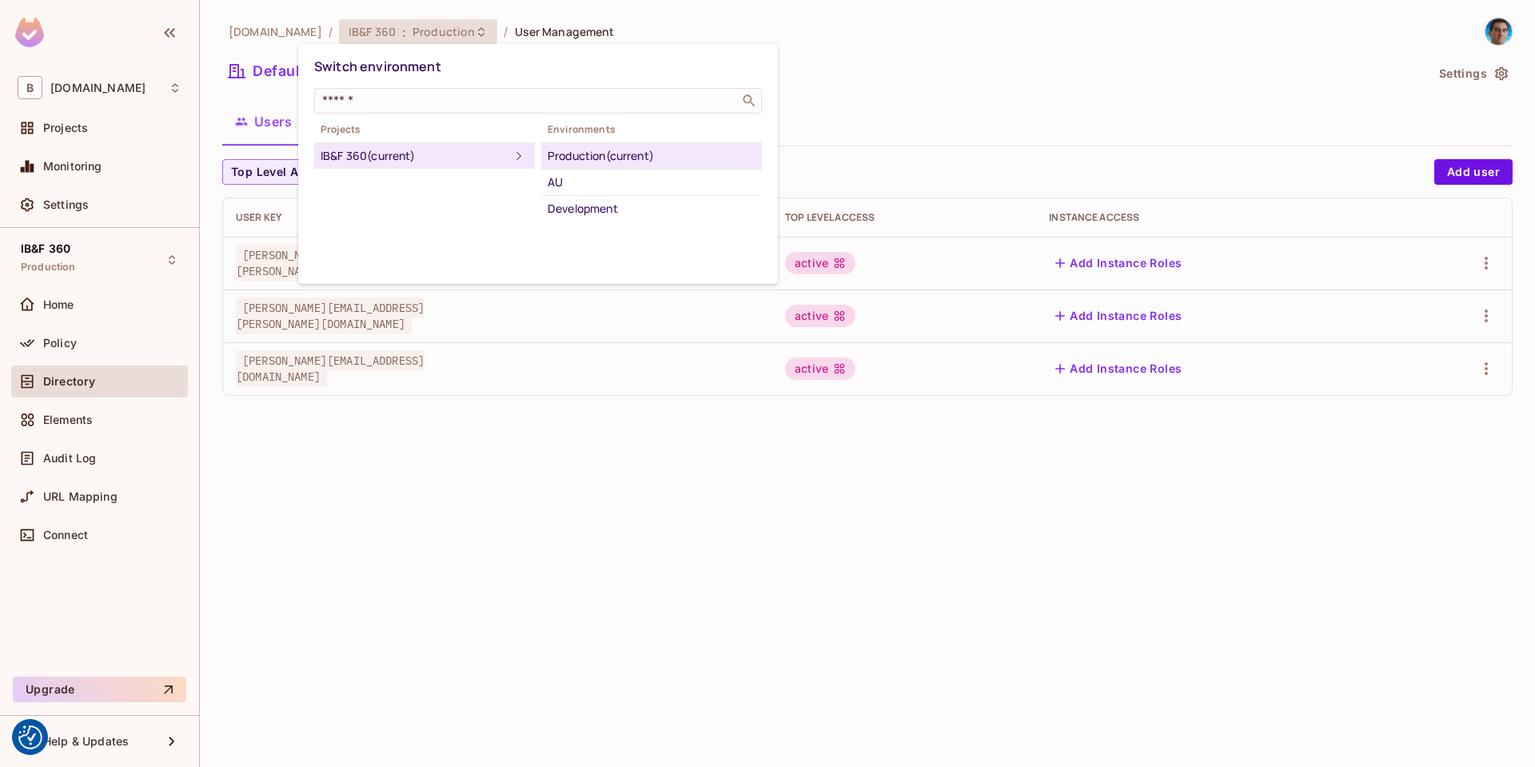
click at [1485, 261] on div at bounding box center [767, 383] width 1535 height 767
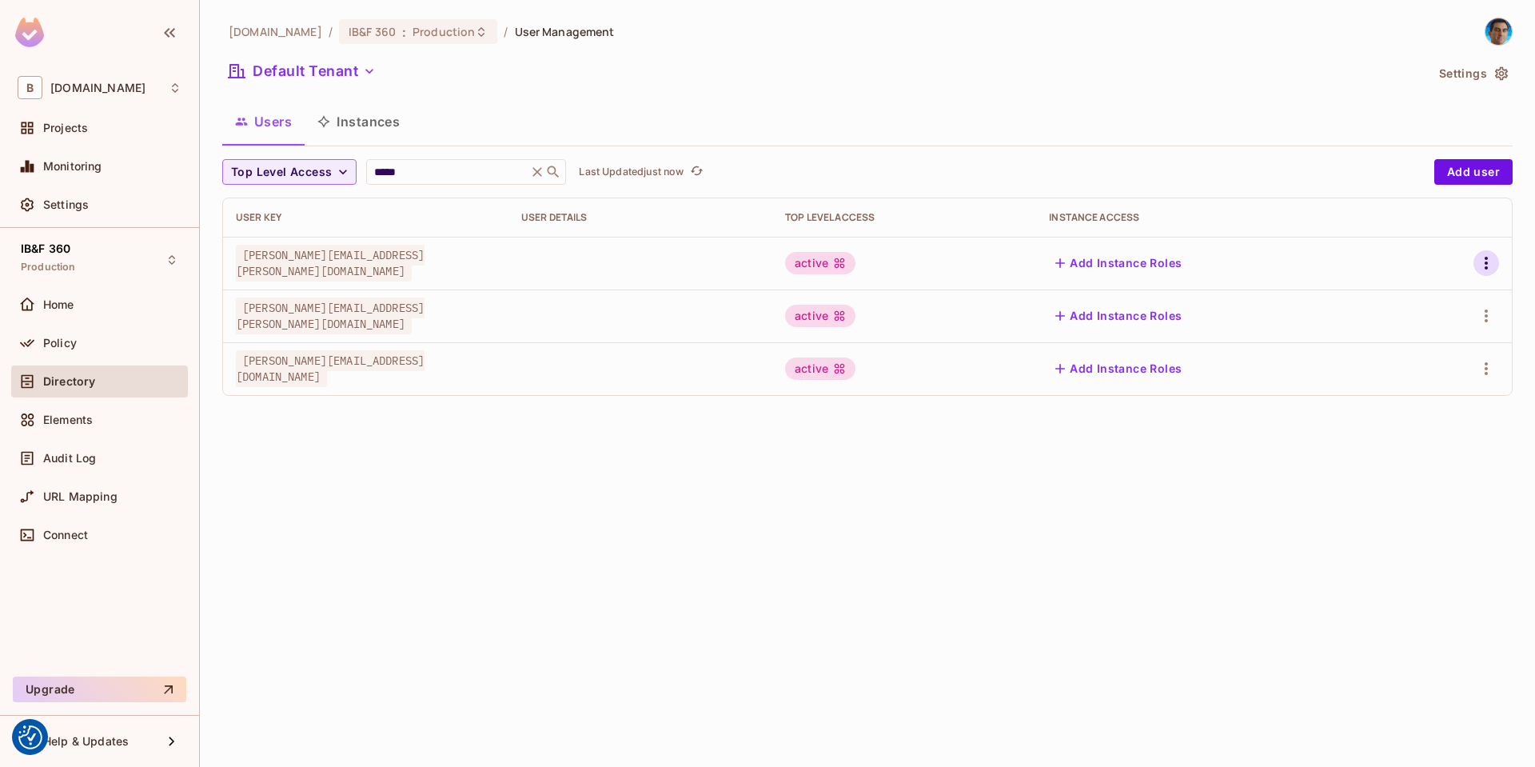
click at [1487, 262] on icon "button" at bounding box center [1486, 263] width 19 height 19
click at [1435, 333] on div "Edit Attributes" at bounding box center [1431, 335] width 79 height 16
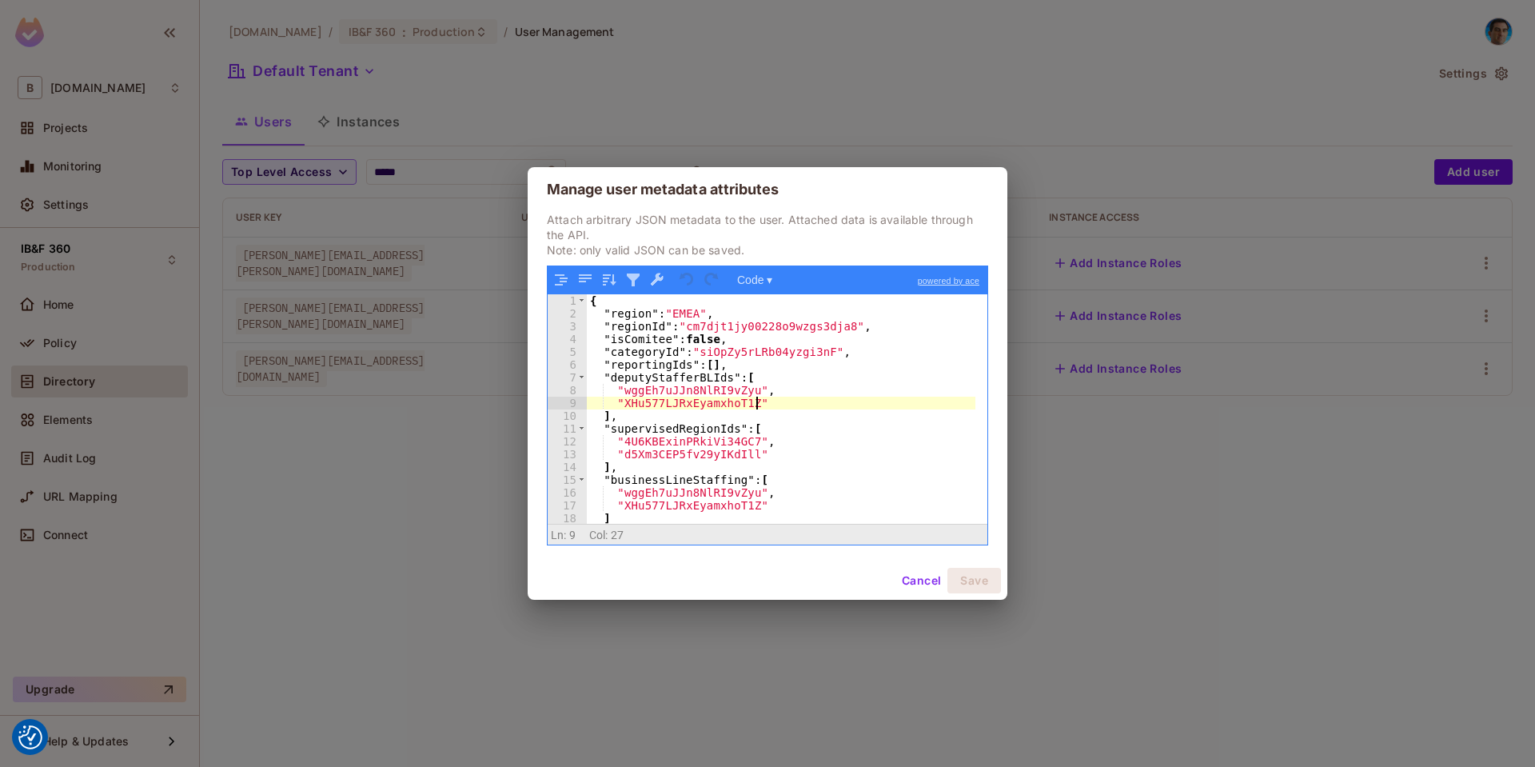
click at [875, 405] on div "{ "region" : "EMEA" , "regionId" : "cm7djt1jy00228o9wzgs3dja8" , "isComitee" : …" at bounding box center [781, 422] width 389 height 256
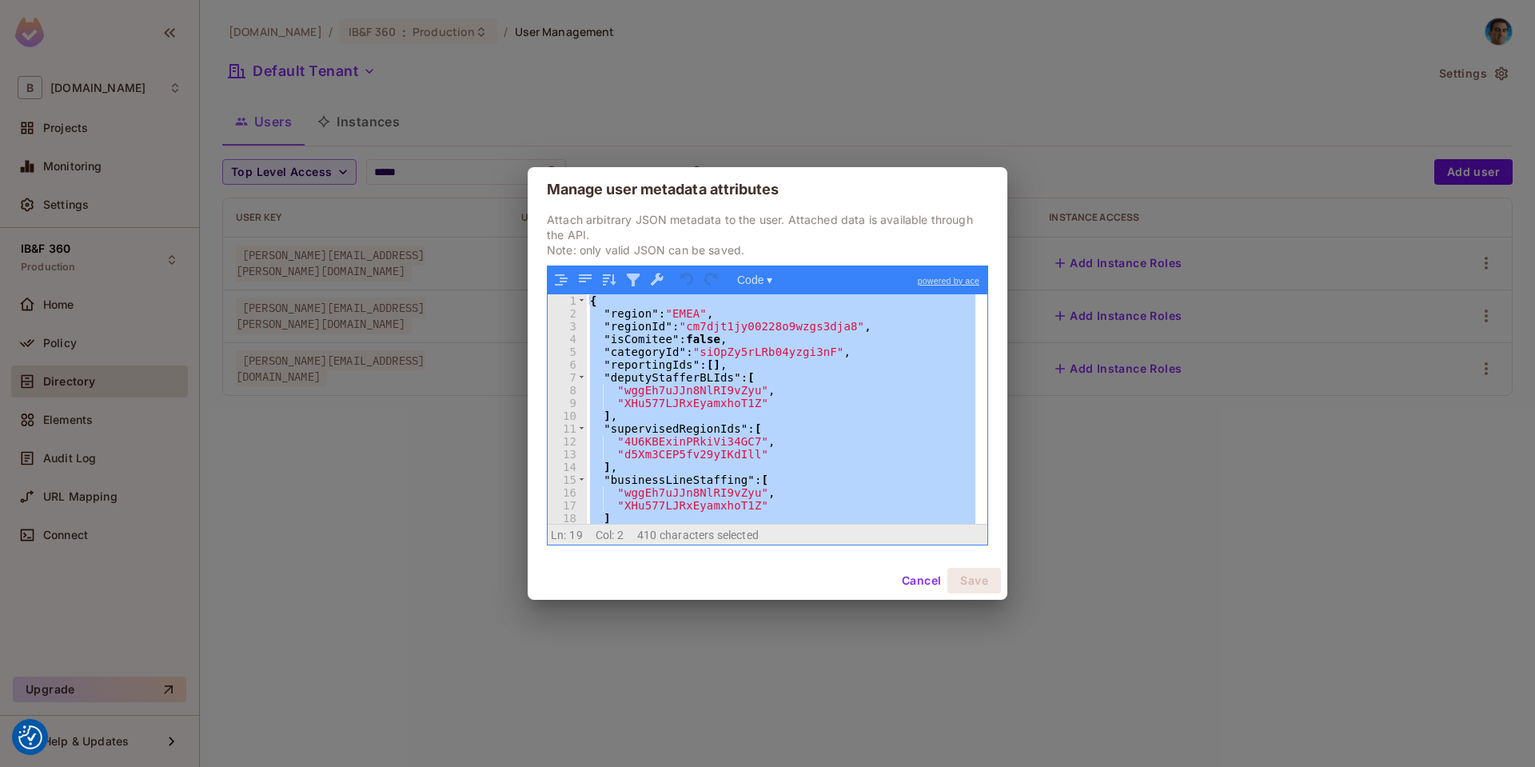
click at [915, 585] on button "Cancel" at bounding box center [922, 581] width 52 height 26
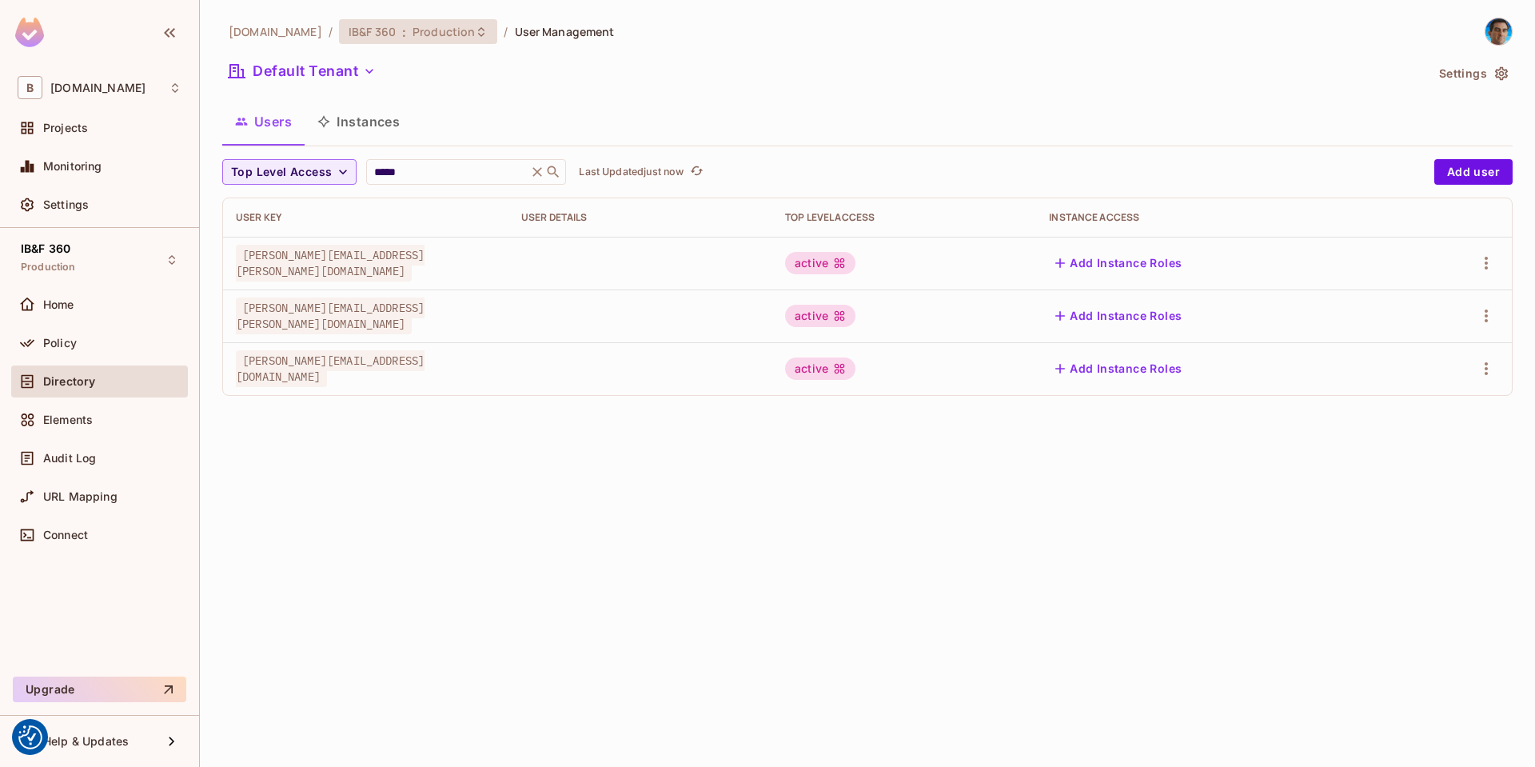
click at [383, 23] on div "IB&F 360 : Production" at bounding box center [418, 31] width 159 height 25
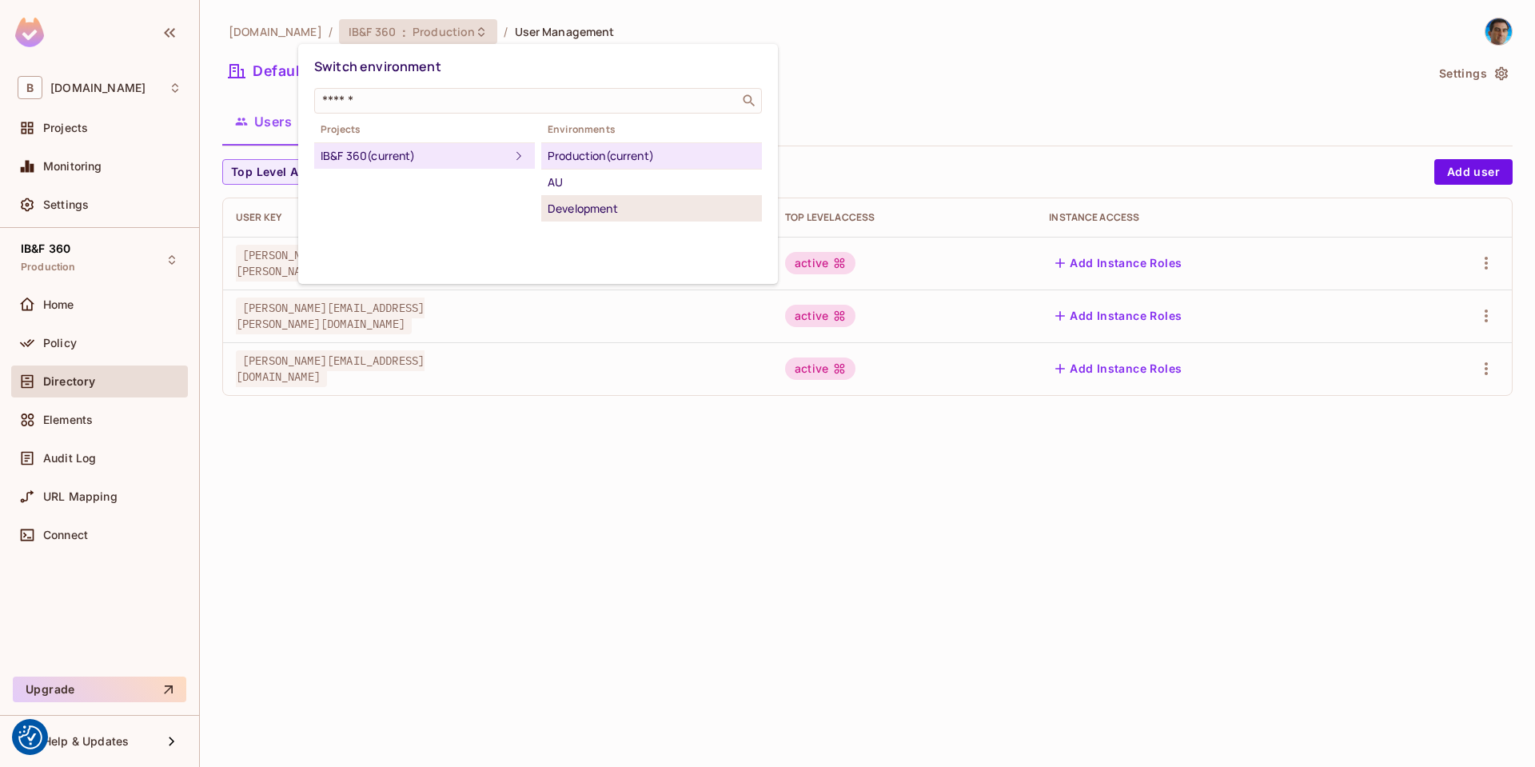
click at [615, 210] on div "Development" at bounding box center [652, 208] width 208 height 19
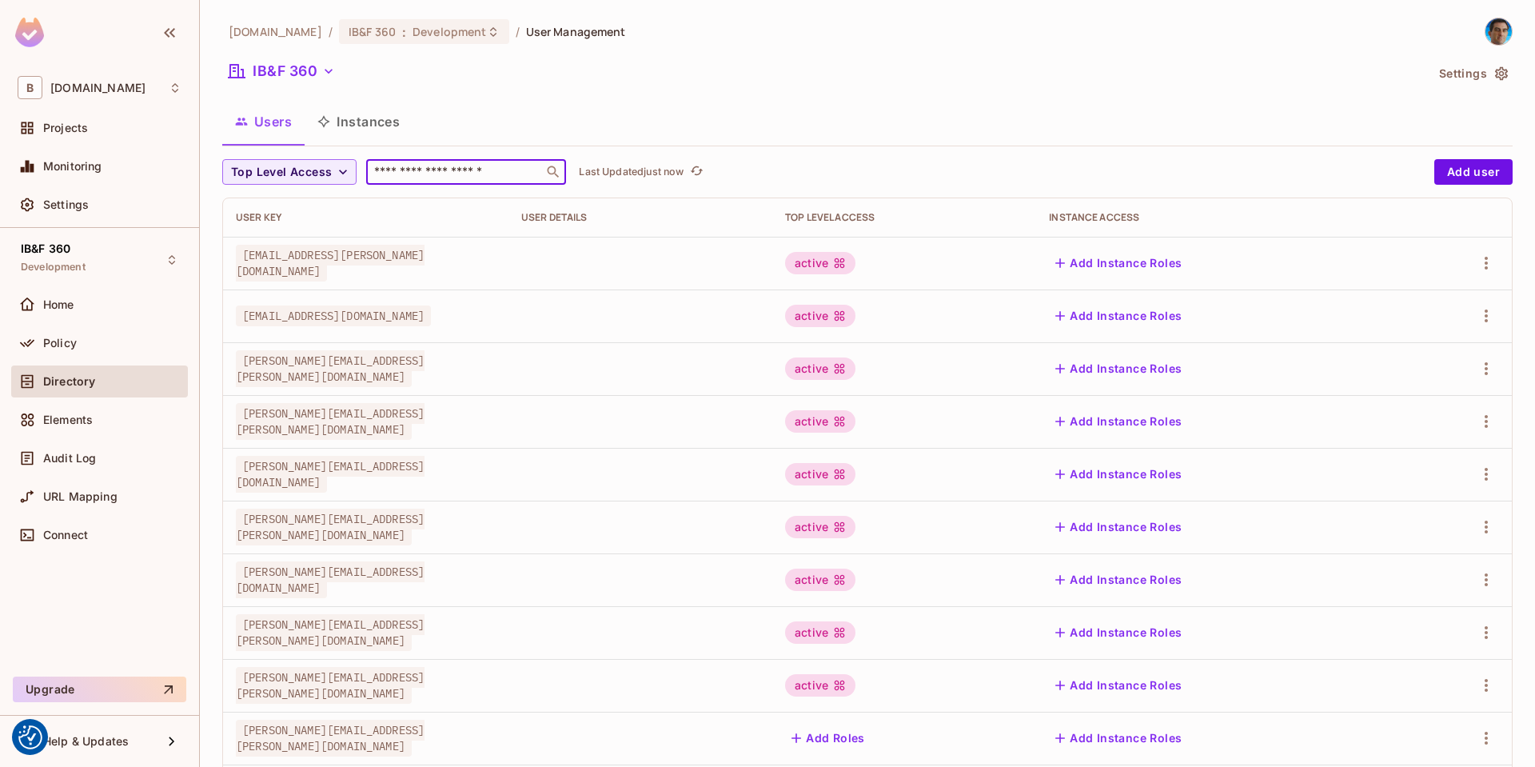
click at [462, 168] on input "text" at bounding box center [455, 172] width 168 height 16
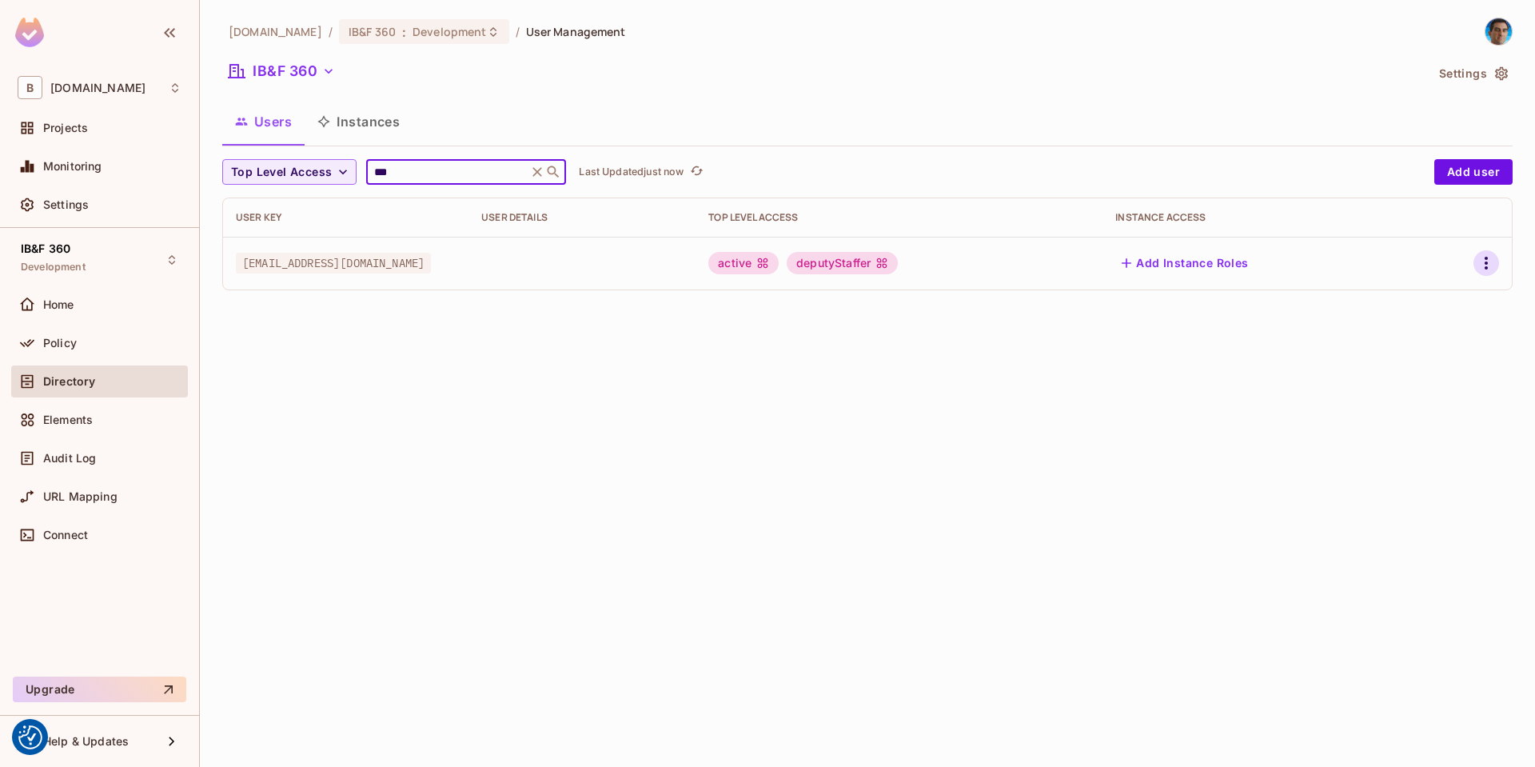
type input "***"
click at [1484, 262] on icon "button" at bounding box center [1486, 263] width 19 height 19
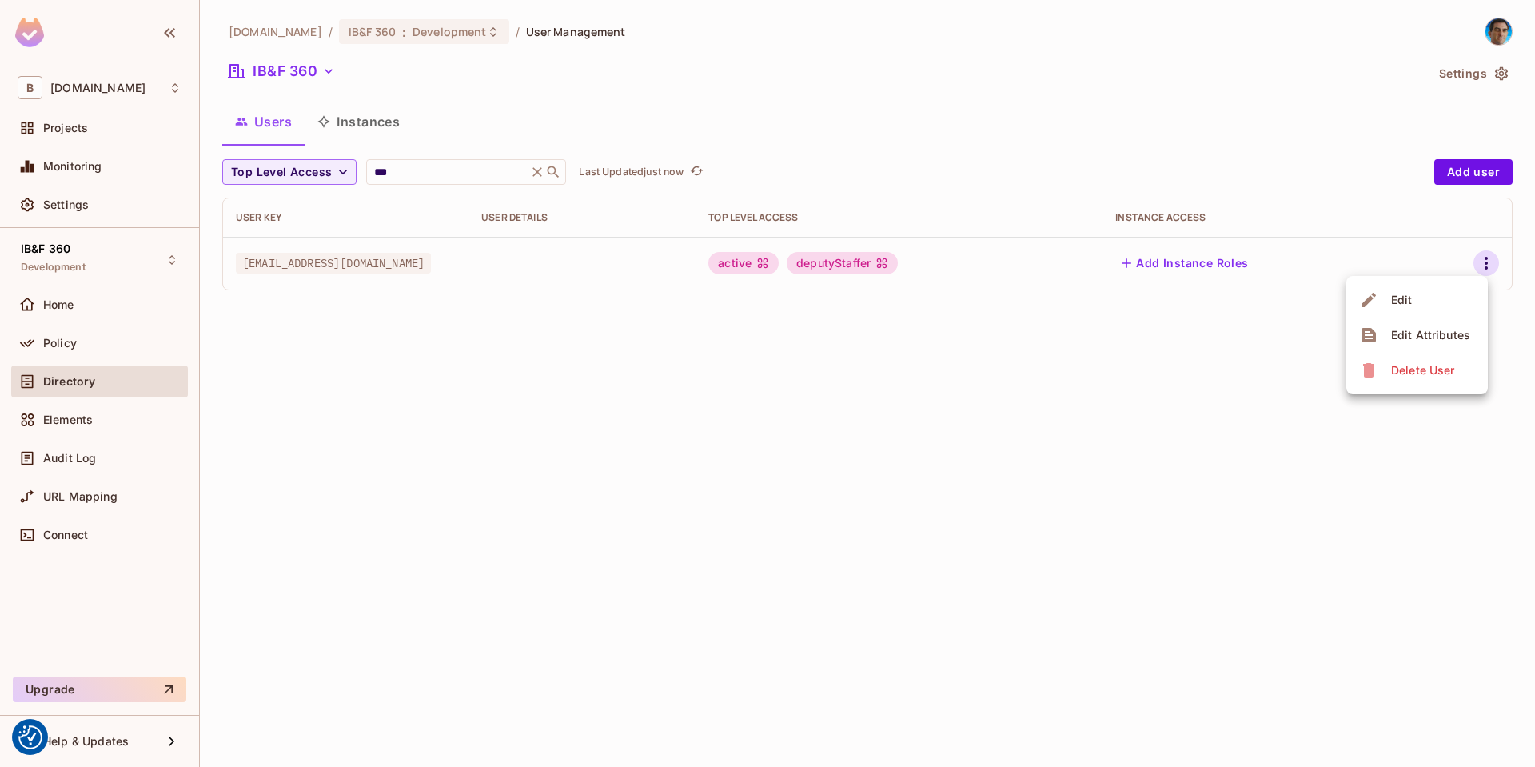
click at [1420, 336] on div "Edit Attributes" at bounding box center [1431, 335] width 79 height 16
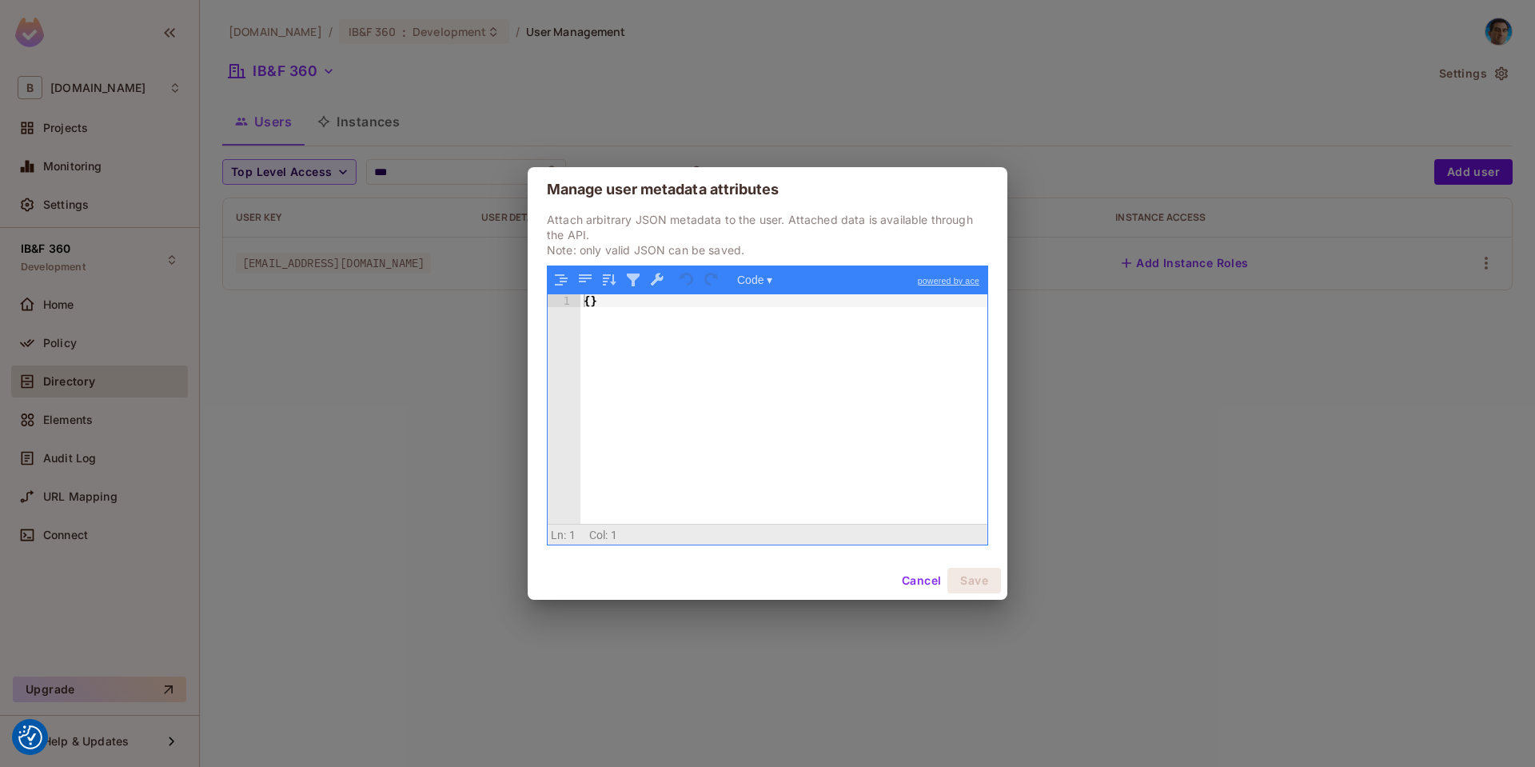
click at [891, 364] on div "{ }" at bounding box center [784, 422] width 407 height 256
drag, startPoint x: 891, startPoint y: 364, endPoint x: 453, endPoint y: 241, distance: 454.5
click at [453, 241] on div "Manage user metadata attributes Attach arbitrary JSON metadata to the user. Att…" at bounding box center [767, 383] width 1535 height 767
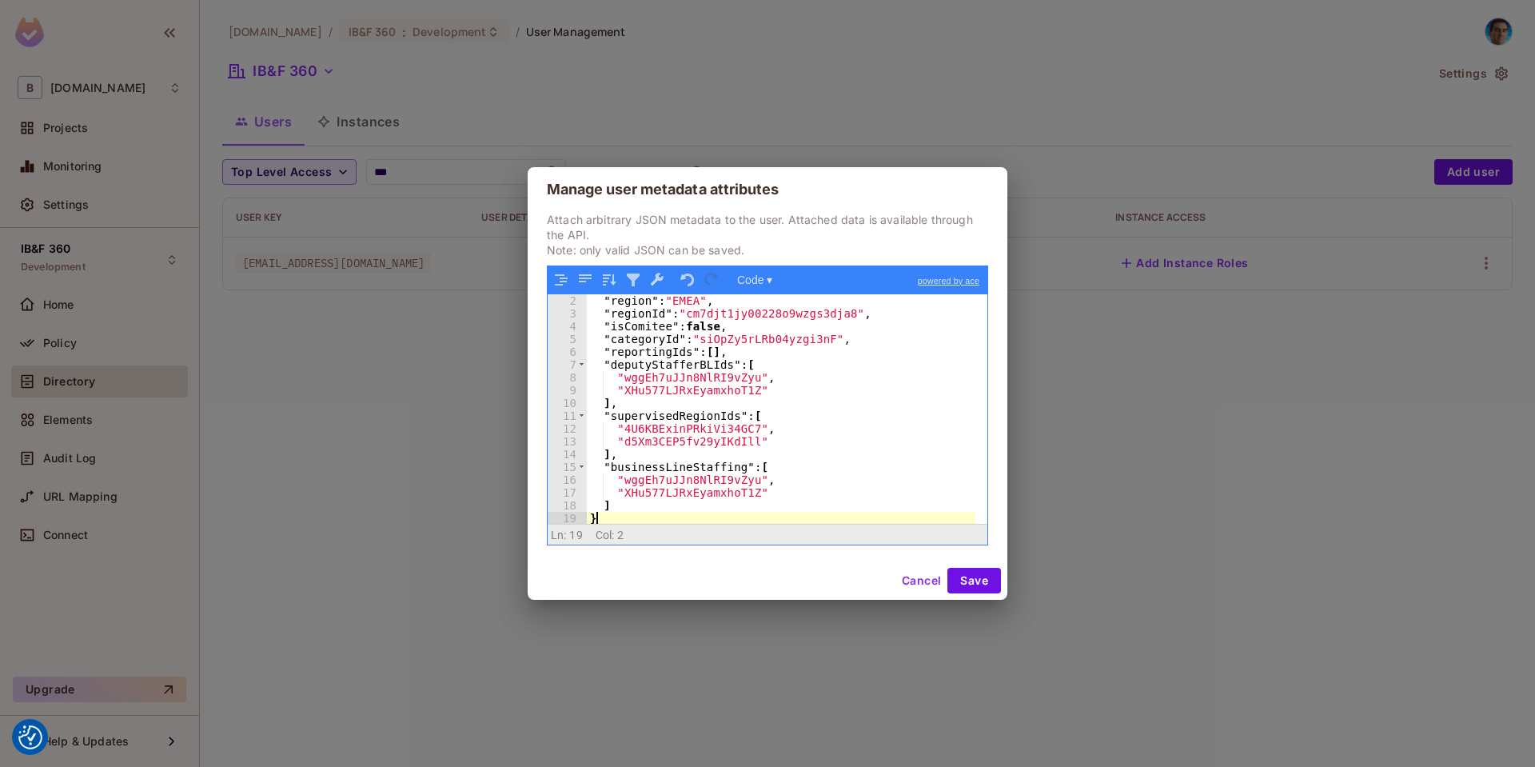
scroll to position [13, 0]
click at [993, 590] on button "Save" at bounding box center [975, 581] width 54 height 26
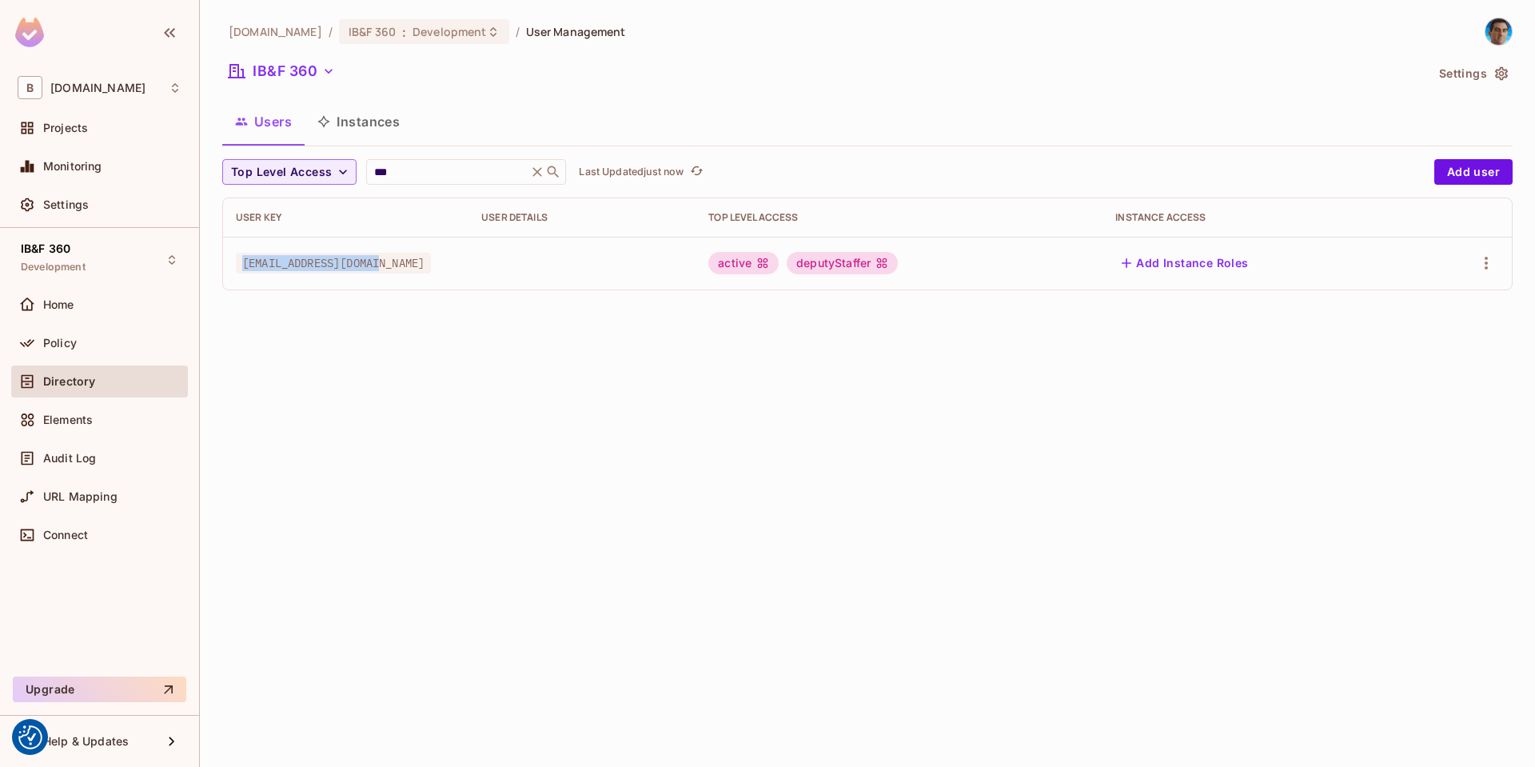
drag, startPoint x: 242, startPoint y: 268, endPoint x: 393, endPoint y: 258, distance: 151.5
click at [393, 258] on div "[EMAIL_ADDRESS][DOMAIN_NAME]" at bounding box center [346, 263] width 220 height 16
copy span "[EMAIL_ADDRESS][DOMAIN_NAME]"
click at [66, 341] on span "Policy" at bounding box center [60, 343] width 34 height 13
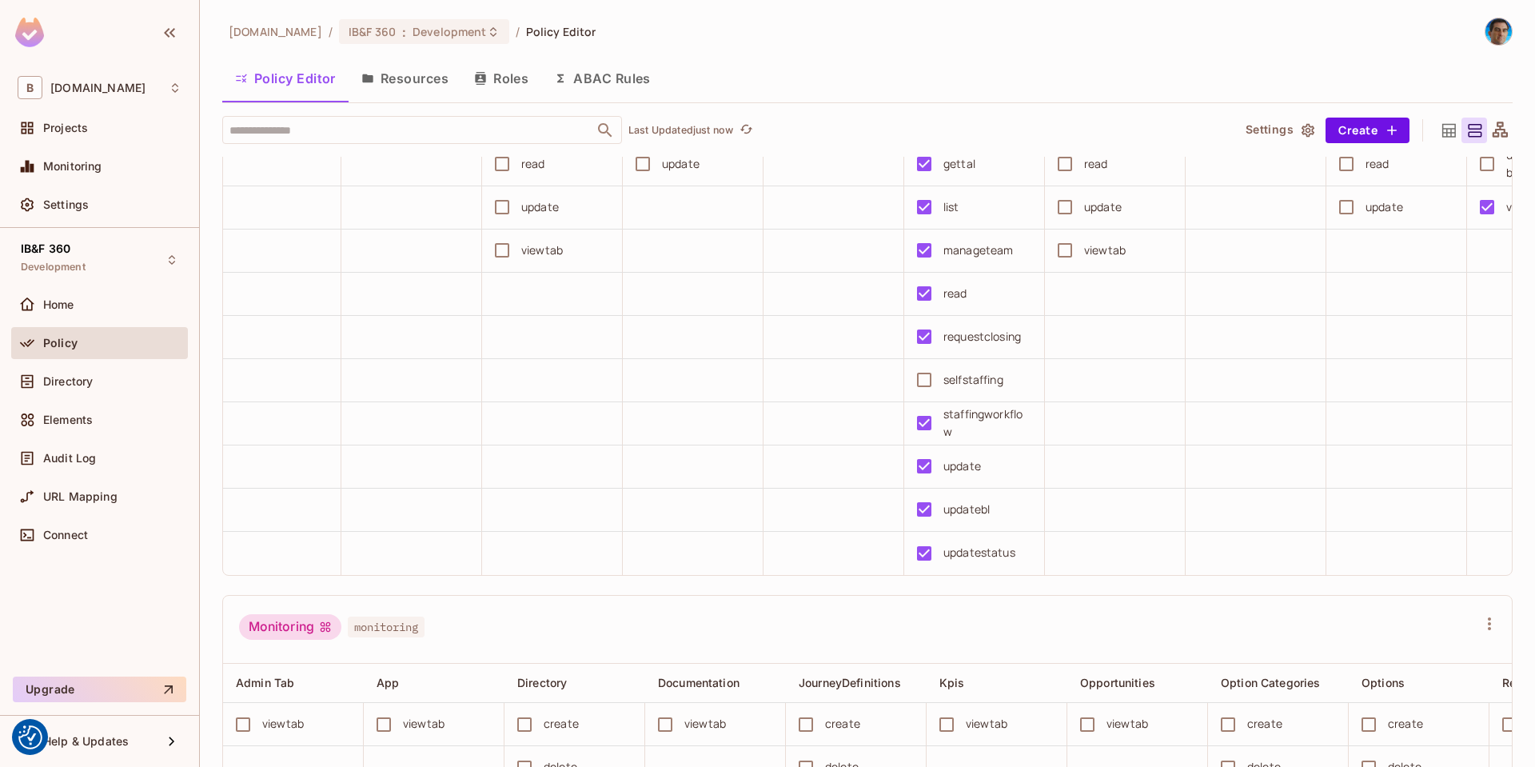
scroll to position [4510, 0]
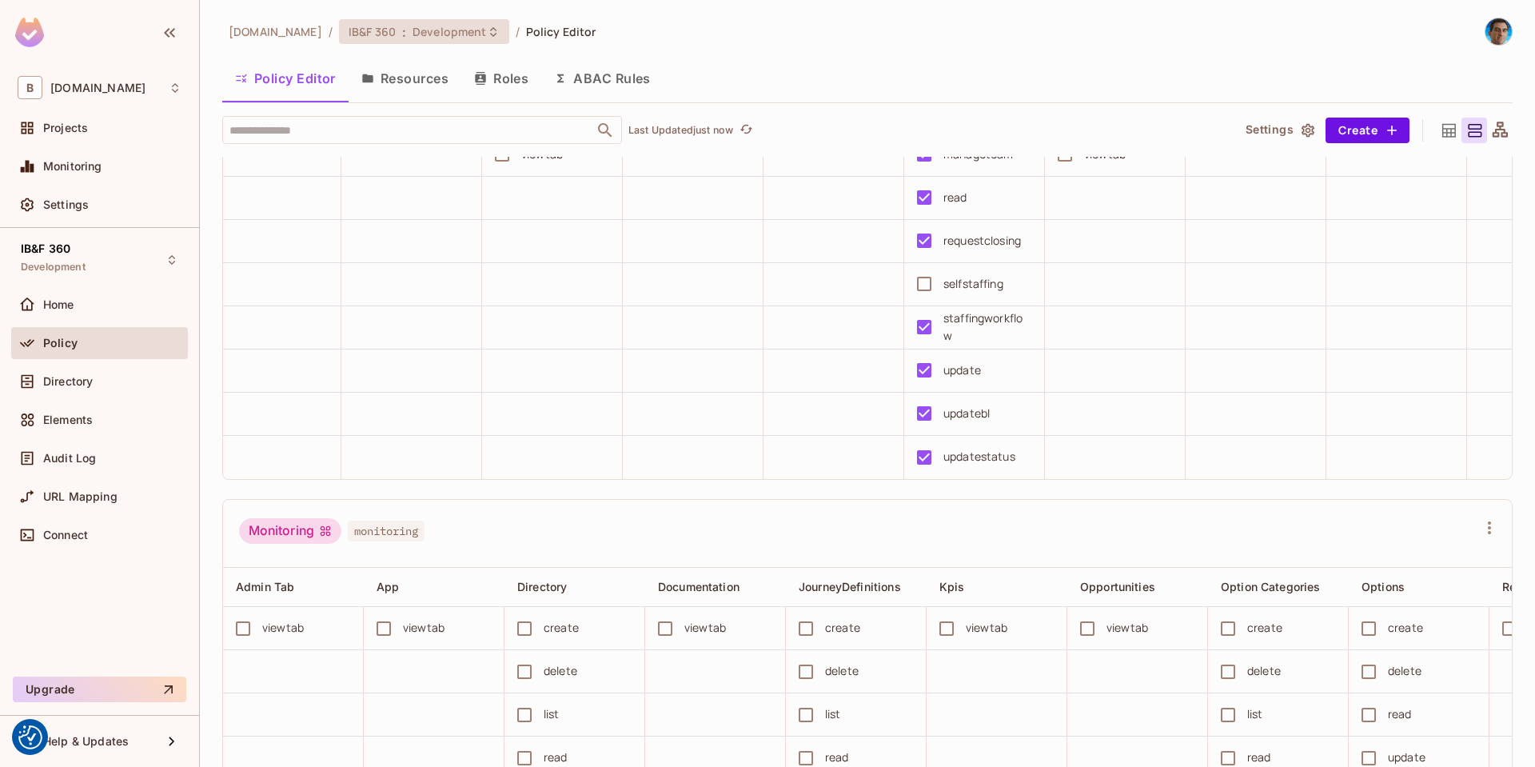
click at [432, 27] on span "Development" at bounding box center [450, 31] width 74 height 15
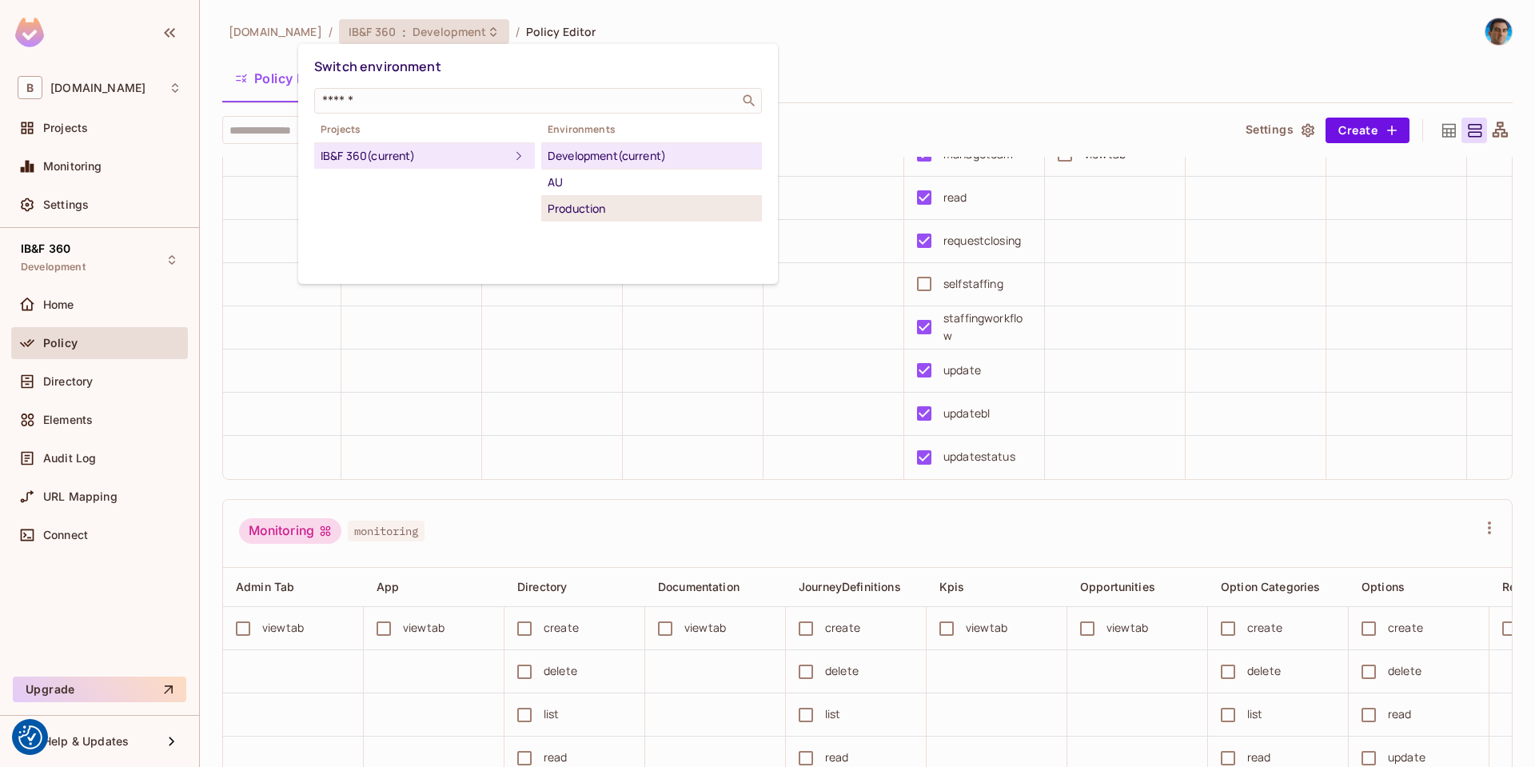
click at [577, 211] on div "Production" at bounding box center [652, 208] width 208 height 19
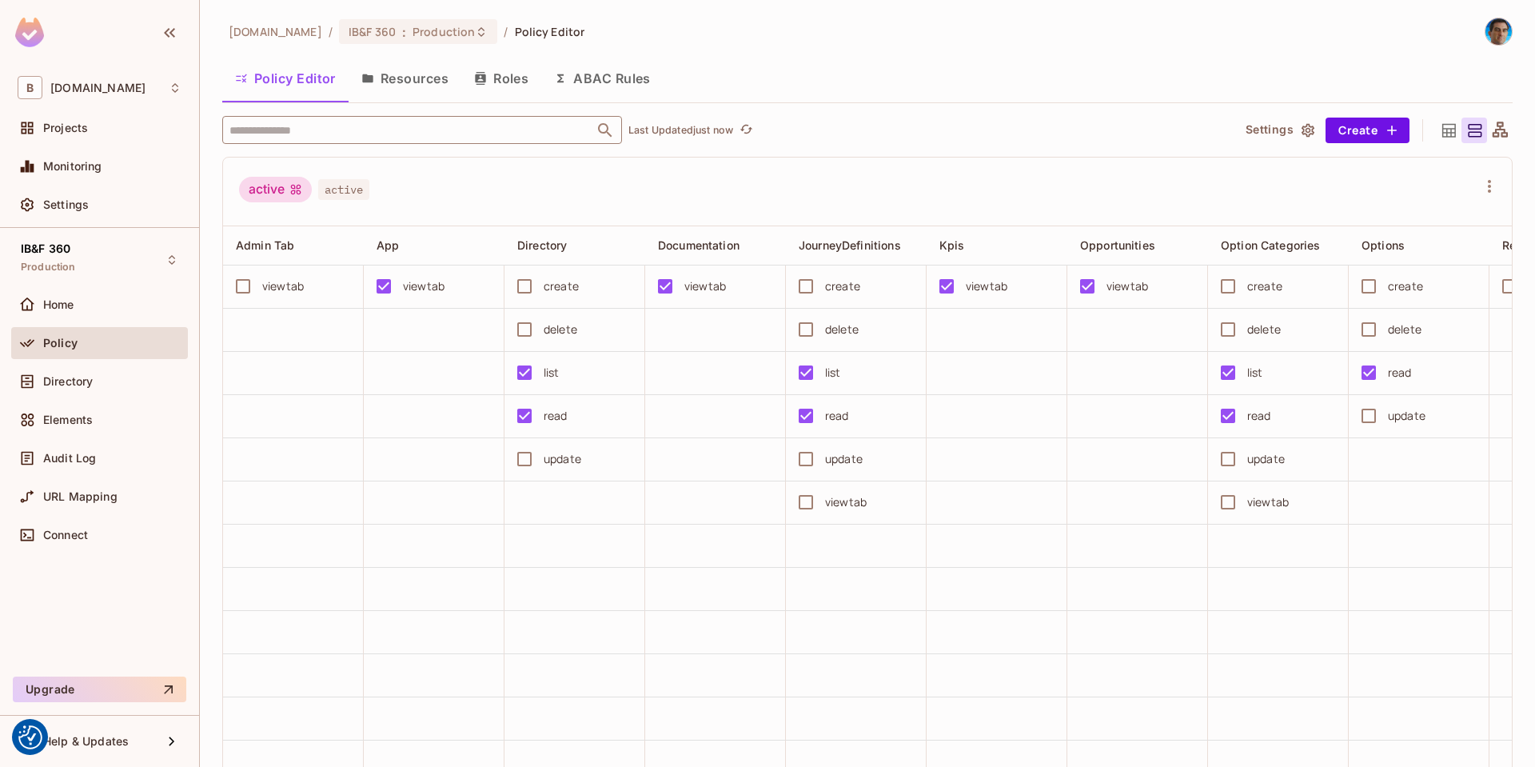
click at [421, 130] on input "text" at bounding box center [408, 130] width 365 height 28
type input "*****"
click at [72, 385] on span "Directory" at bounding box center [68, 381] width 50 height 13
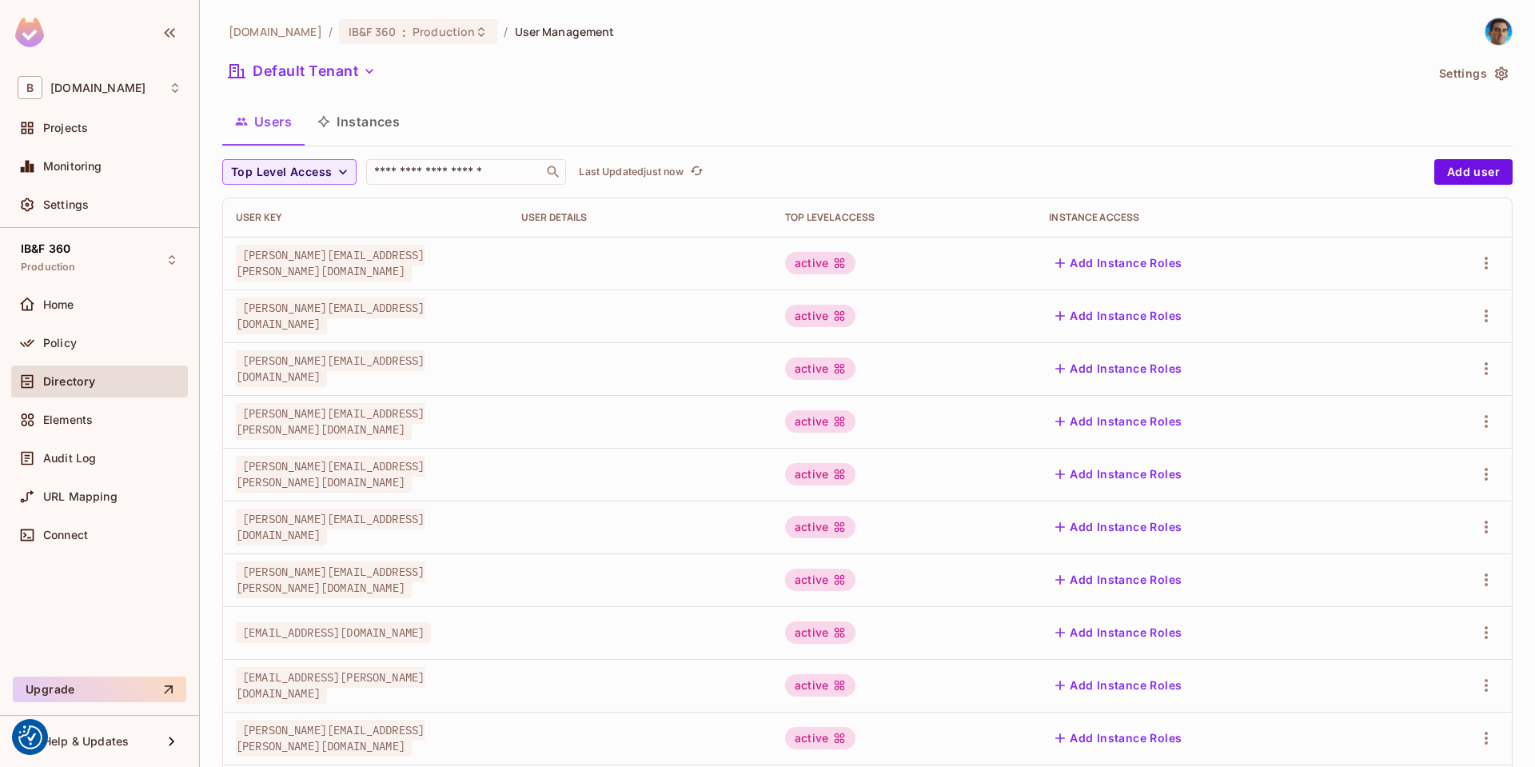
click at [472, 190] on div "Top Level Access ​ Last Updated just now Add user User Key User Details Top Lev…" at bounding box center [867, 620] width 1291 height 923
click at [487, 174] on input "text" at bounding box center [455, 172] width 168 height 16
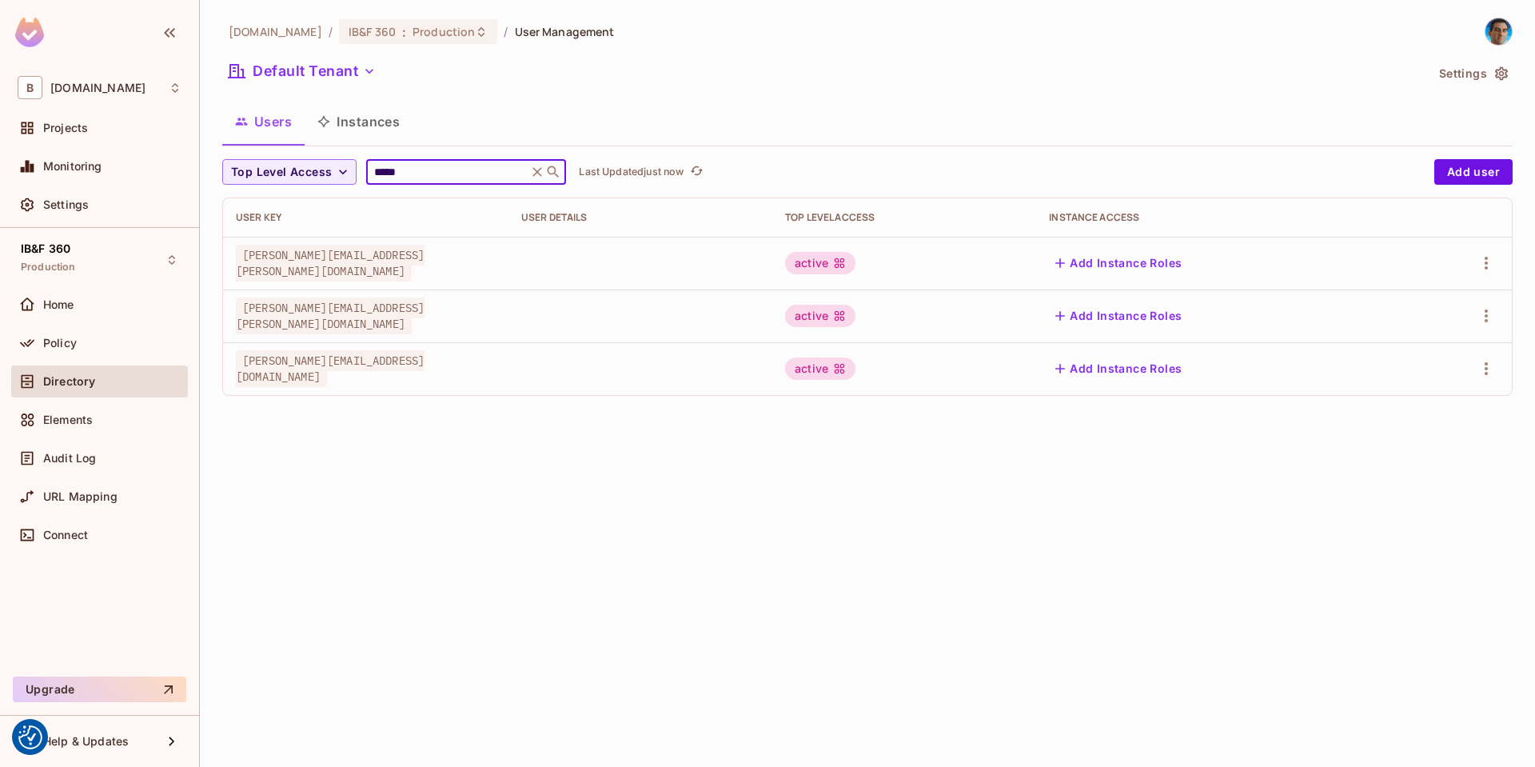
type input "*****"
click at [401, 265] on div "[PERSON_NAME][EMAIL_ADDRESS][PERSON_NAME][DOMAIN_NAME]" at bounding box center [366, 263] width 260 height 32
click at [289, 263] on span "[PERSON_NAME][EMAIL_ADDRESS][PERSON_NAME][DOMAIN_NAME]" at bounding box center [330, 263] width 189 height 37
click at [1493, 259] on icon "button" at bounding box center [1486, 263] width 19 height 19
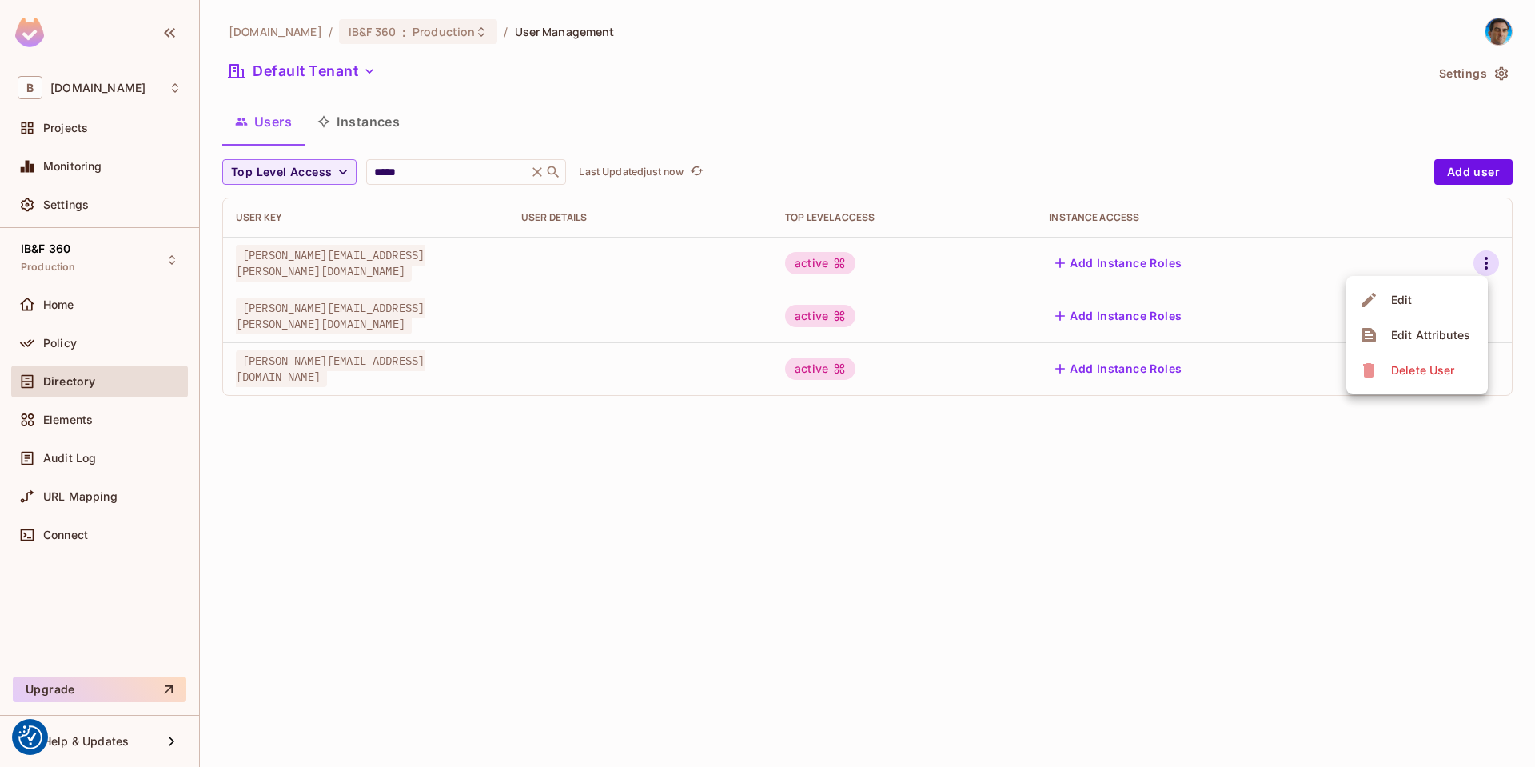
click at [934, 258] on div at bounding box center [767, 383] width 1535 height 767
click at [856, 259] on div "active" at bounding box center [820, 263] width 70 height 22
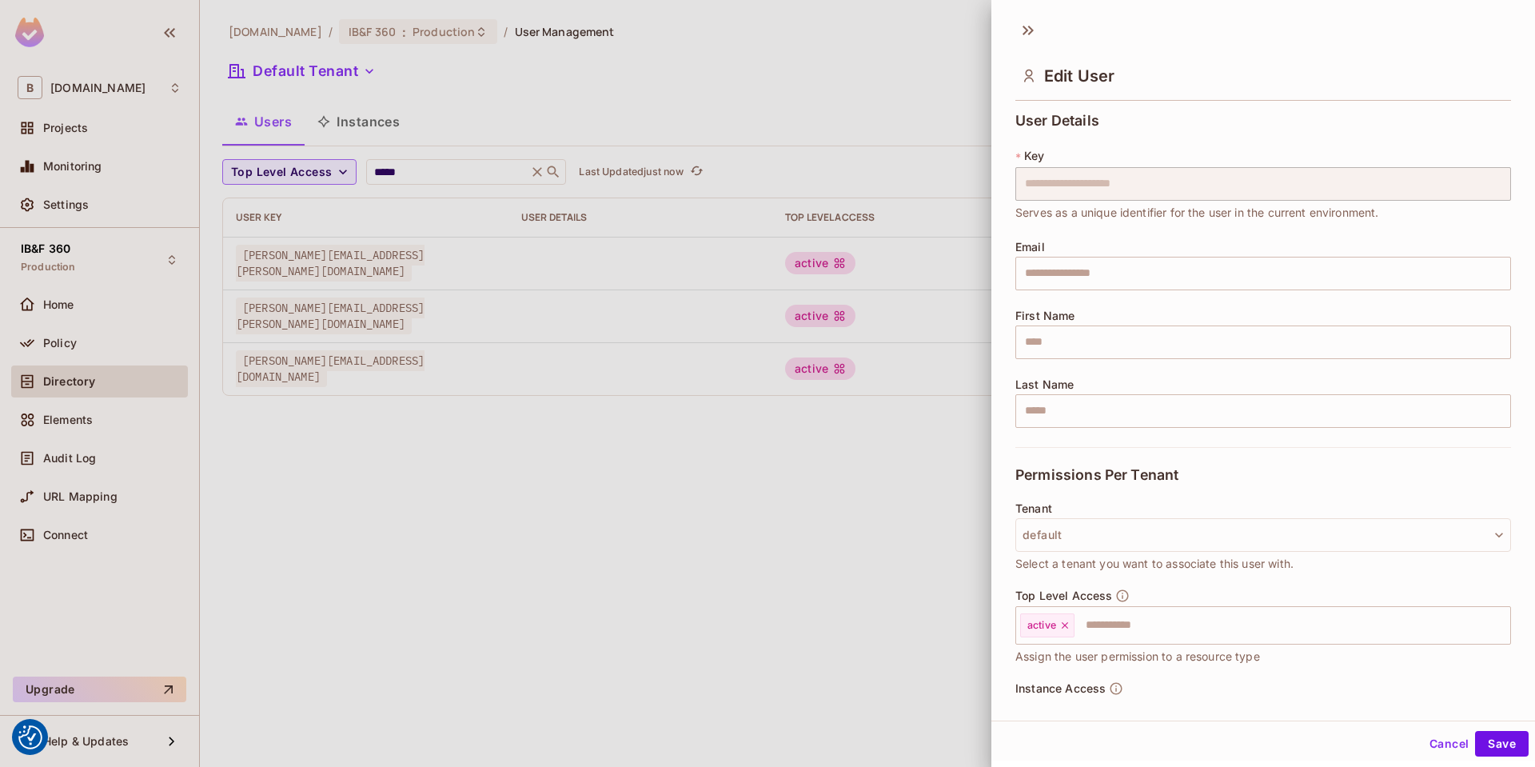
click at [968, 269] on div at bounding box center [767, 383] width 1535 height 767
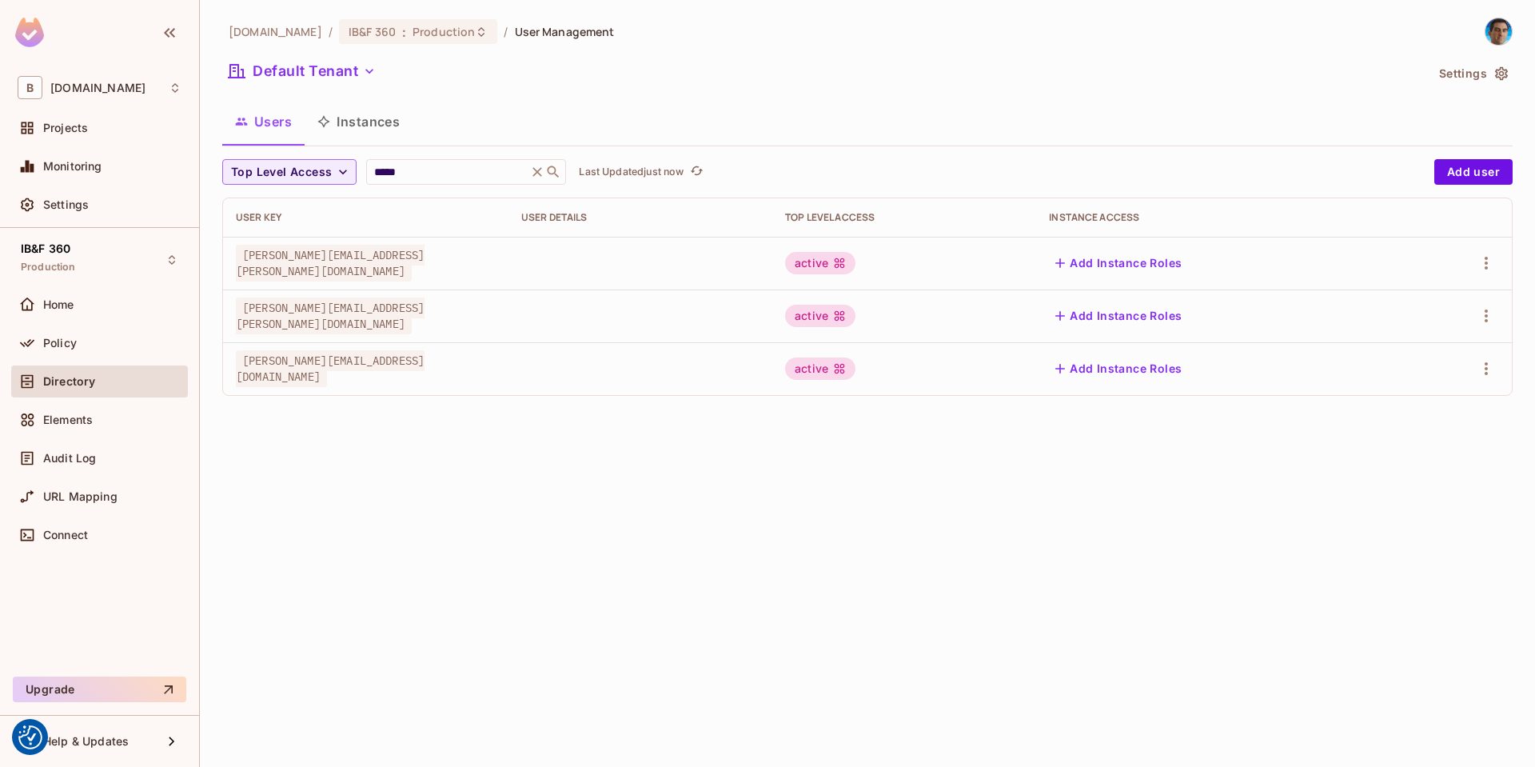
click at [968, 269] on div "active" at bounding box center [904, 263] width 238 height 22
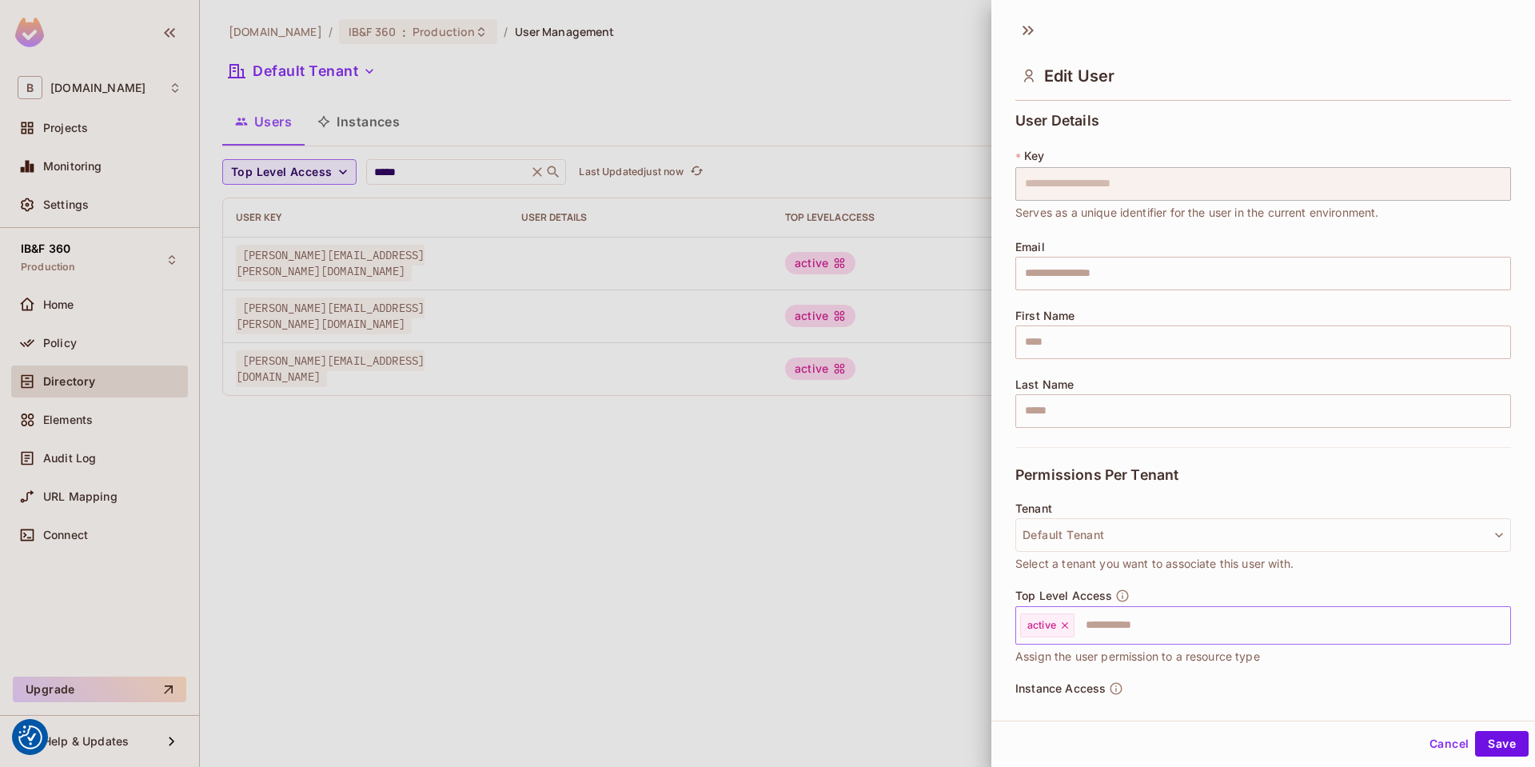
click at [1144, 641] on div "active ​" at bounding box center [1264, 625] width 496 height 38
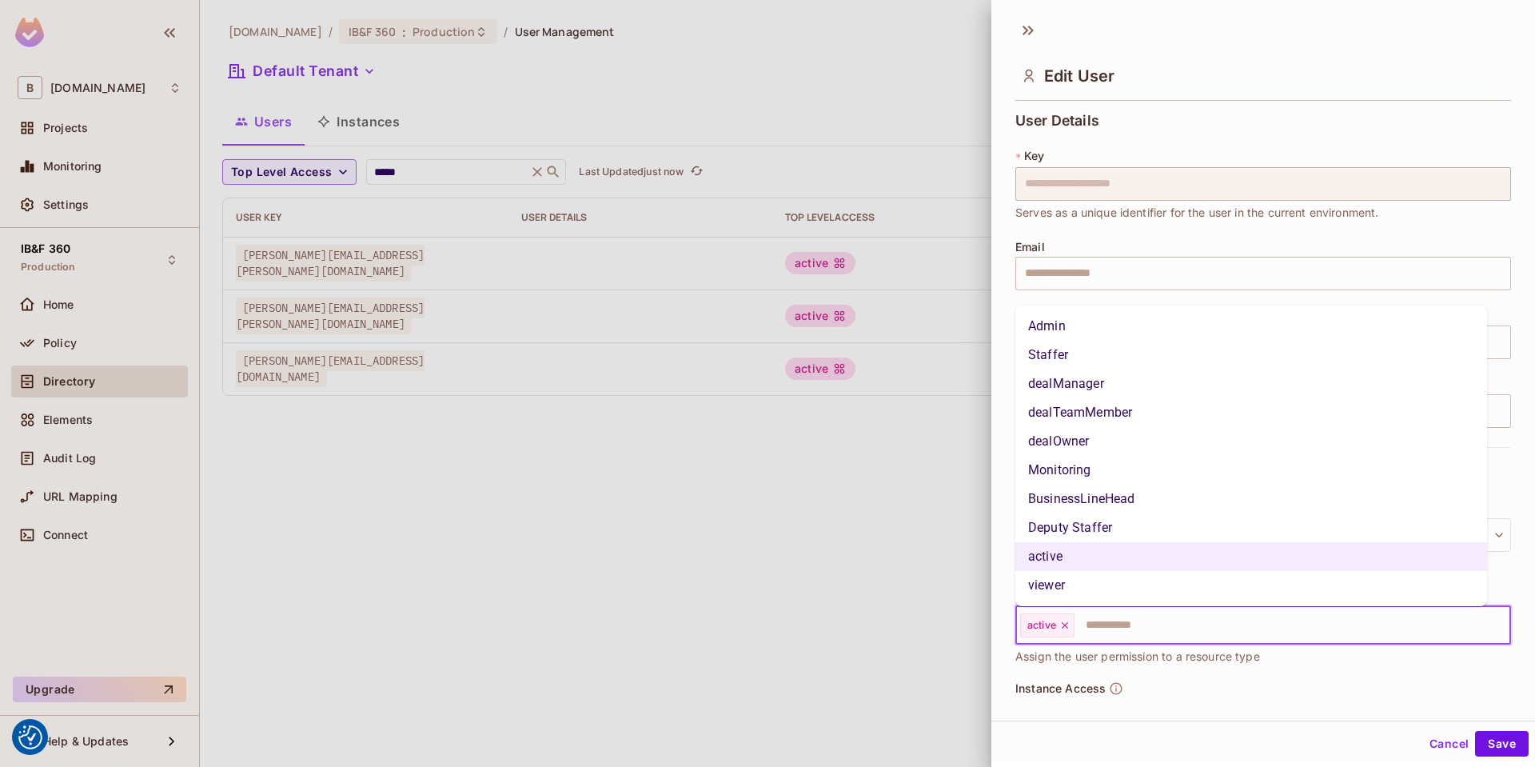
click at [1101, 529] on li "Deputy Staffer" at bounding box center [1252, 527] width 472 height 29
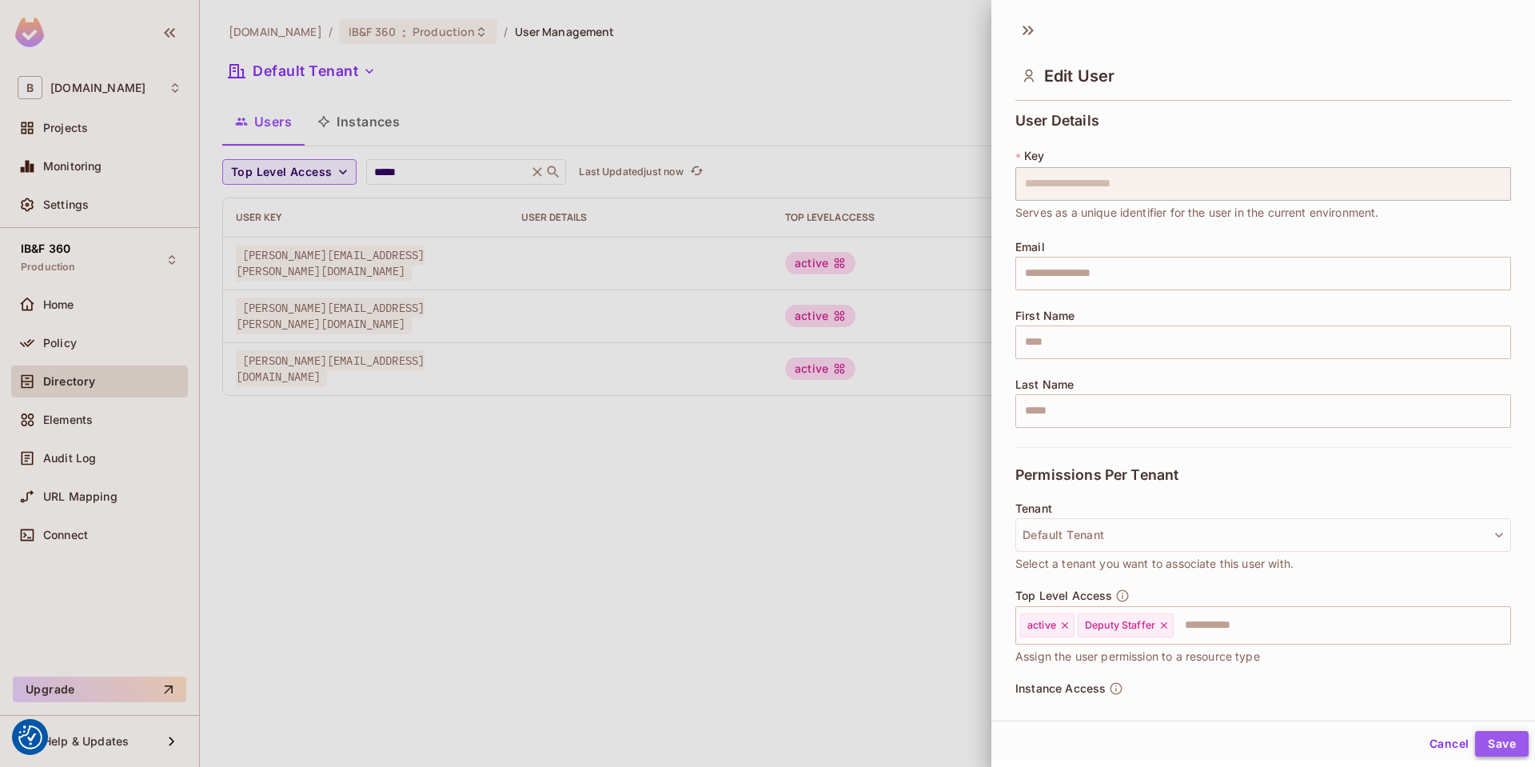
click at [1500, 751] on button "Save" at bounding box center [1502, 744] width 54 height 26
